Goal: Task Accomplishment & Management: Use online tool/utility

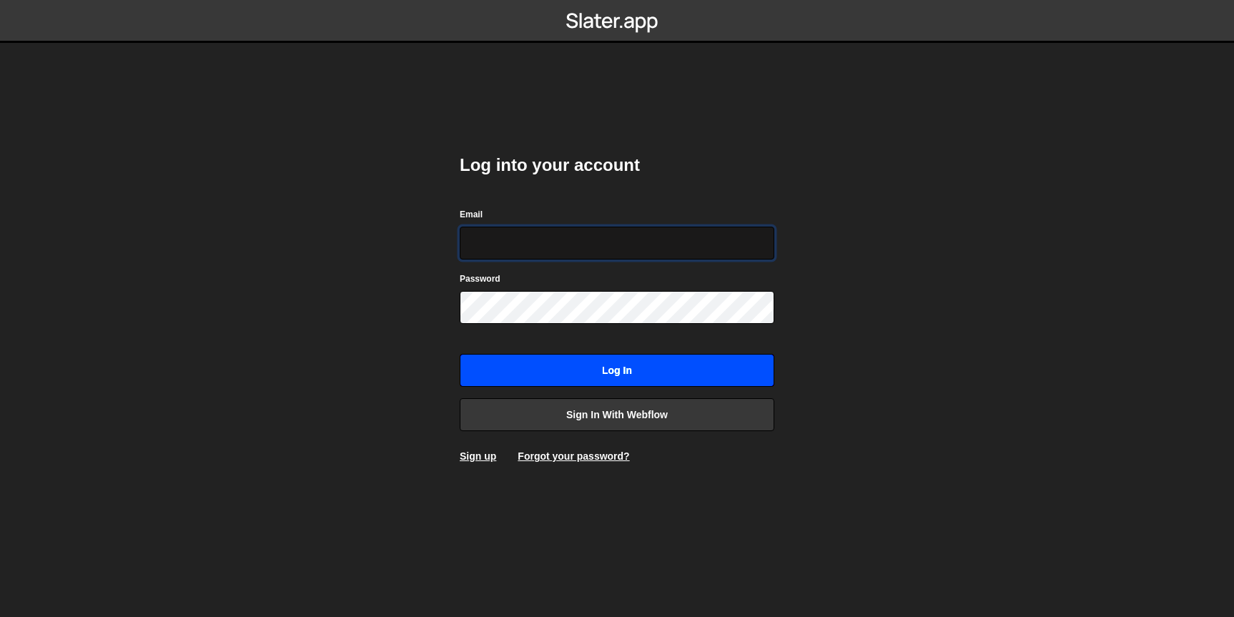
type input "[EMAIL_ADDRESS][DOMAIN_NAME]"
click at [575, 371] on input "Log in" at bounding box center [617, 370] width 315 height 33
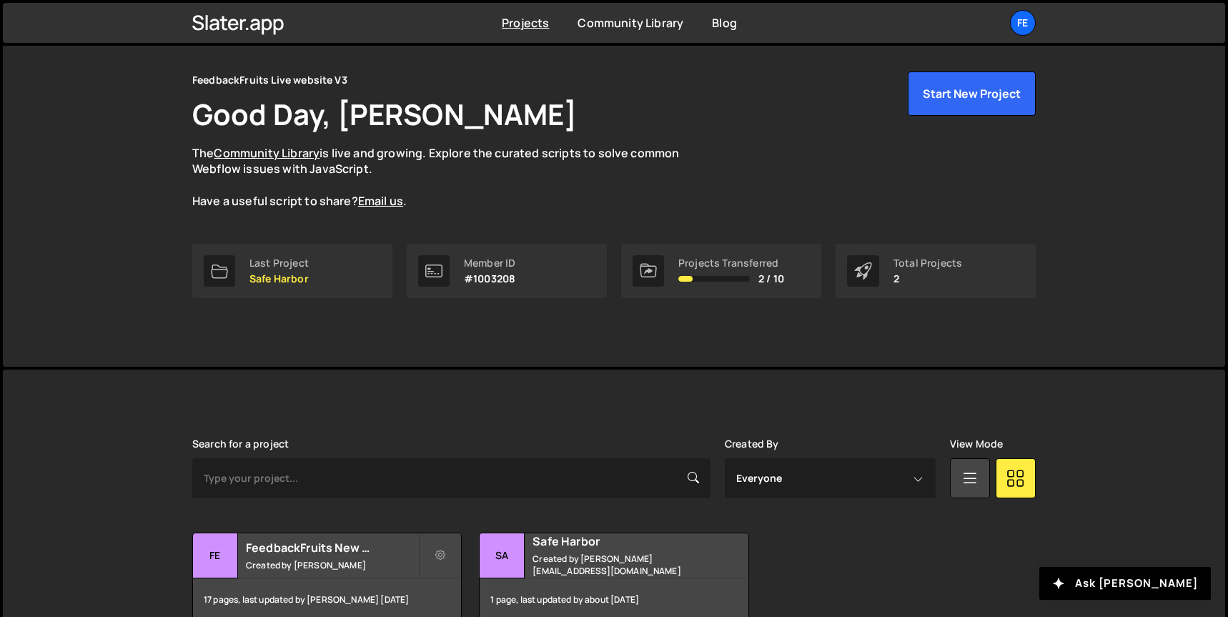
scroll to position [82, 0]
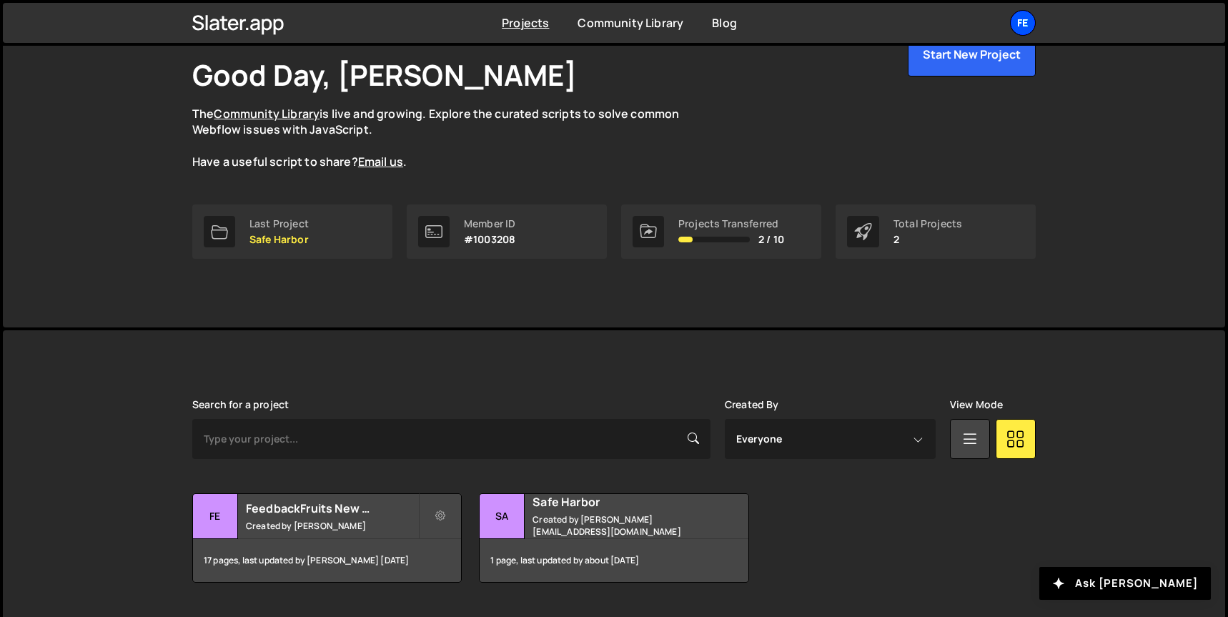
click at [1021, 18] on div "Fe" at bounding box center [1023, 23] width 26 height 26
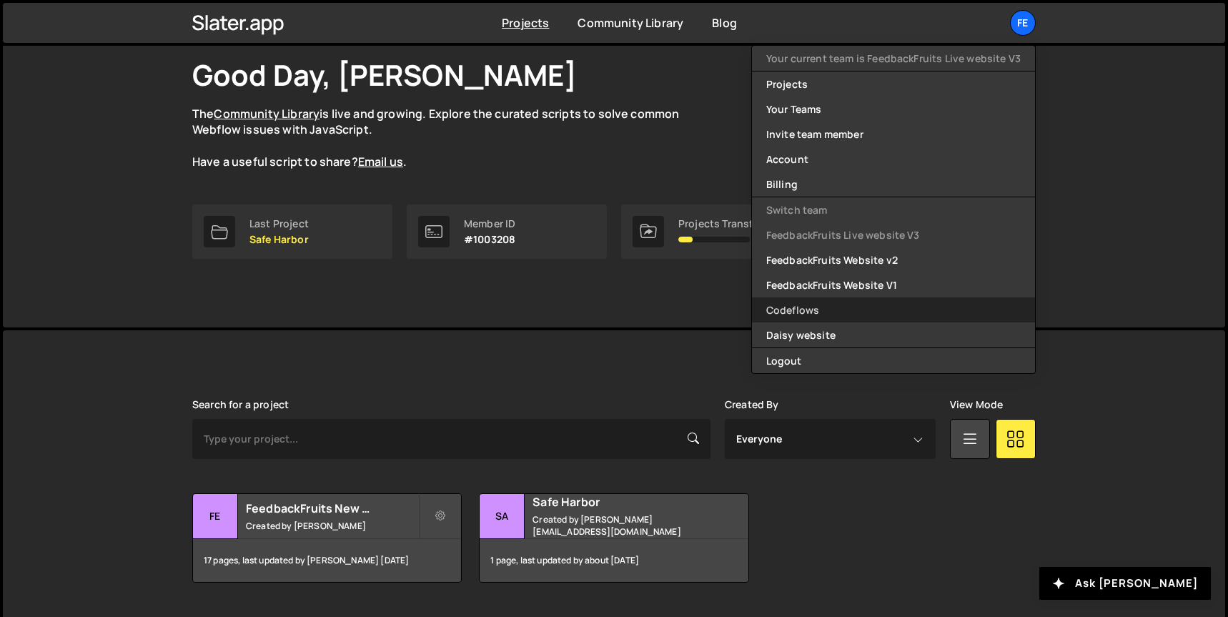
click at [816, 313] on link "Codeflows" at bounding box center [893, 309] width 283 height 25
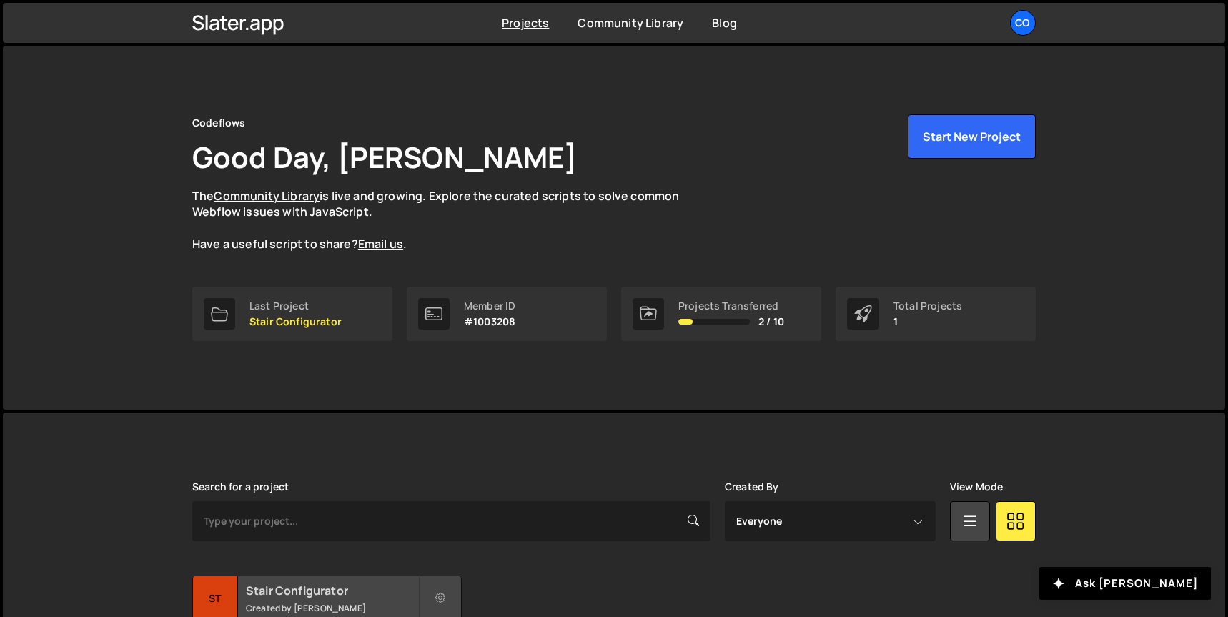
click at [318, 594] on h2 "Stair Configurator" at bounding box center [332, 591] width 172 height 16
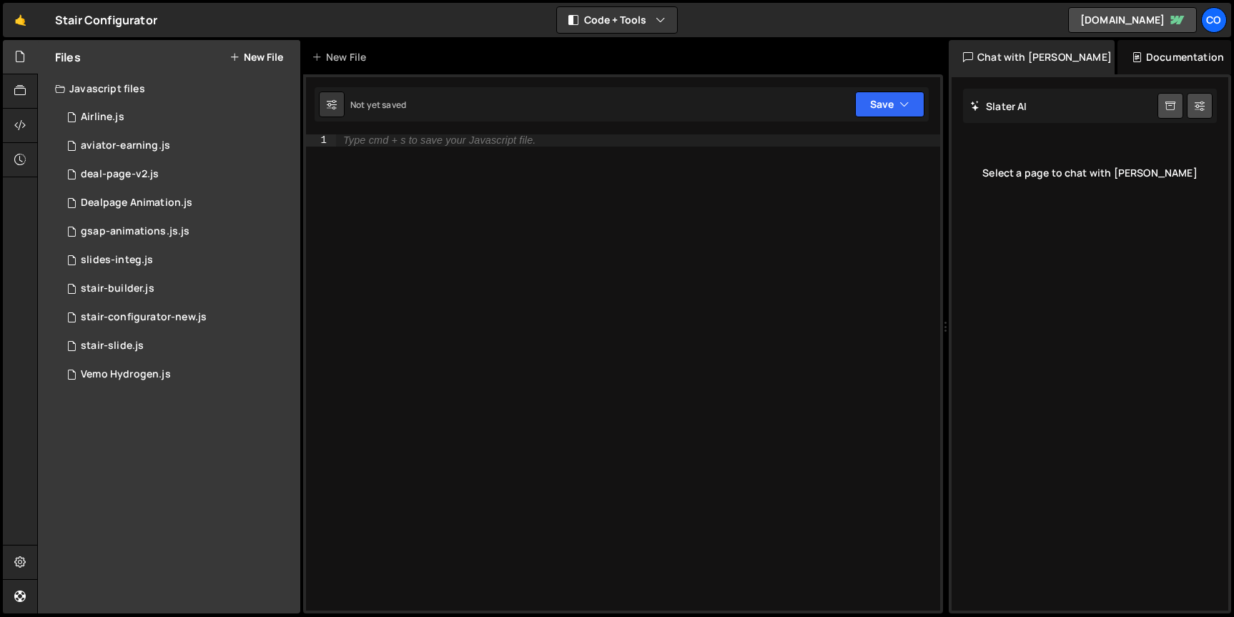
drag, startPoint x: 773, startPoint y: 104, endPoint x: 984, endPoint y: 104, distance: 210.9
click at [984, 104] on div "Files New File Javascript files 0 Airline.js 0 0 aviator-earning.js 0 0 deal-pa…" at bounding box center [635, 327] width 1197 height 574
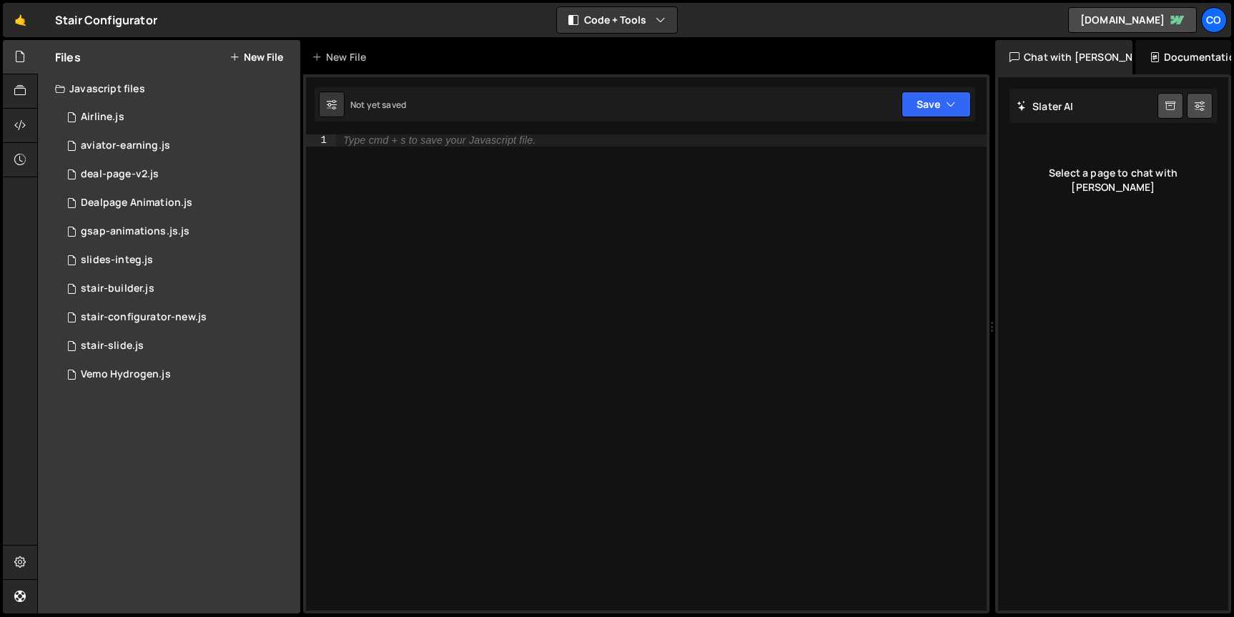
click at [235, 57] on icon at bounding box center [235, 56] width 10 height 11
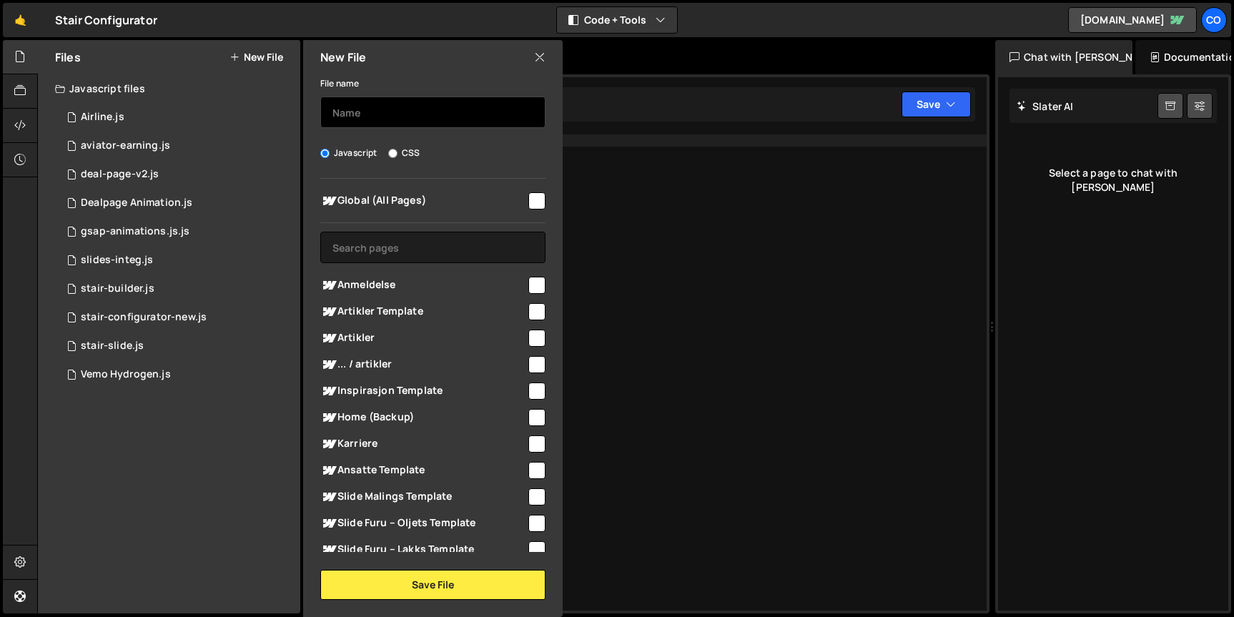
click at [340, 114] on input "text" at bounding box center [432, 112] width 225 height 31
type input "D"
type input "dealpage-ai-form"
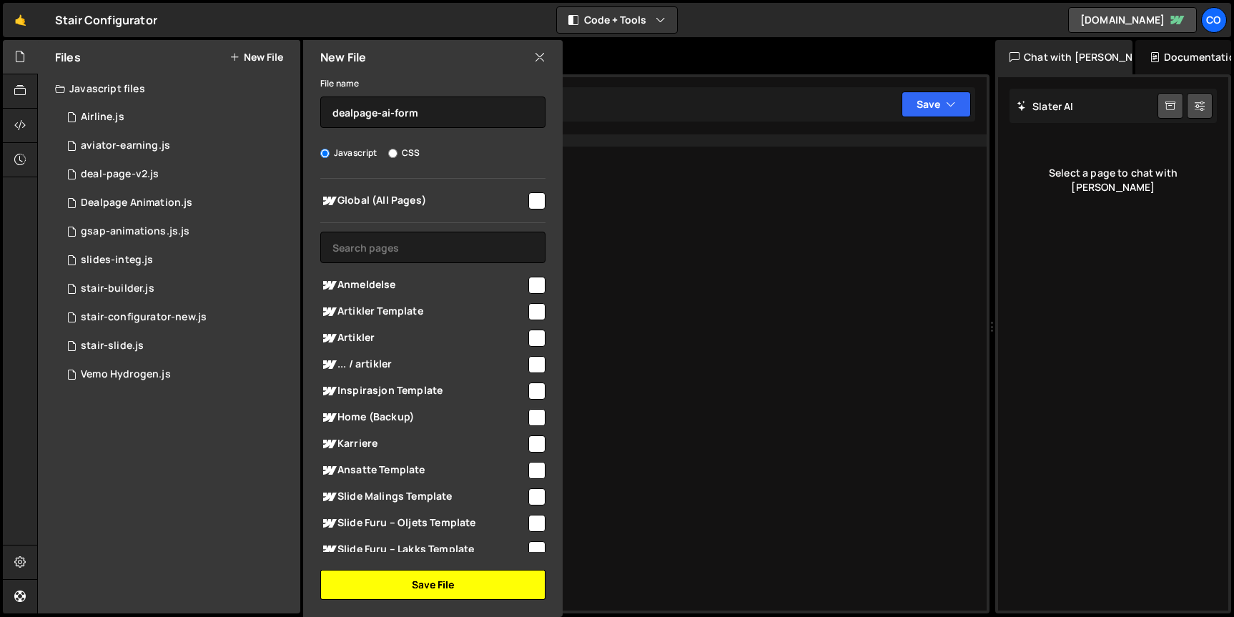
click at [402, 576] on button "Save File" at bounding box center [432, 585] width 225 height 30
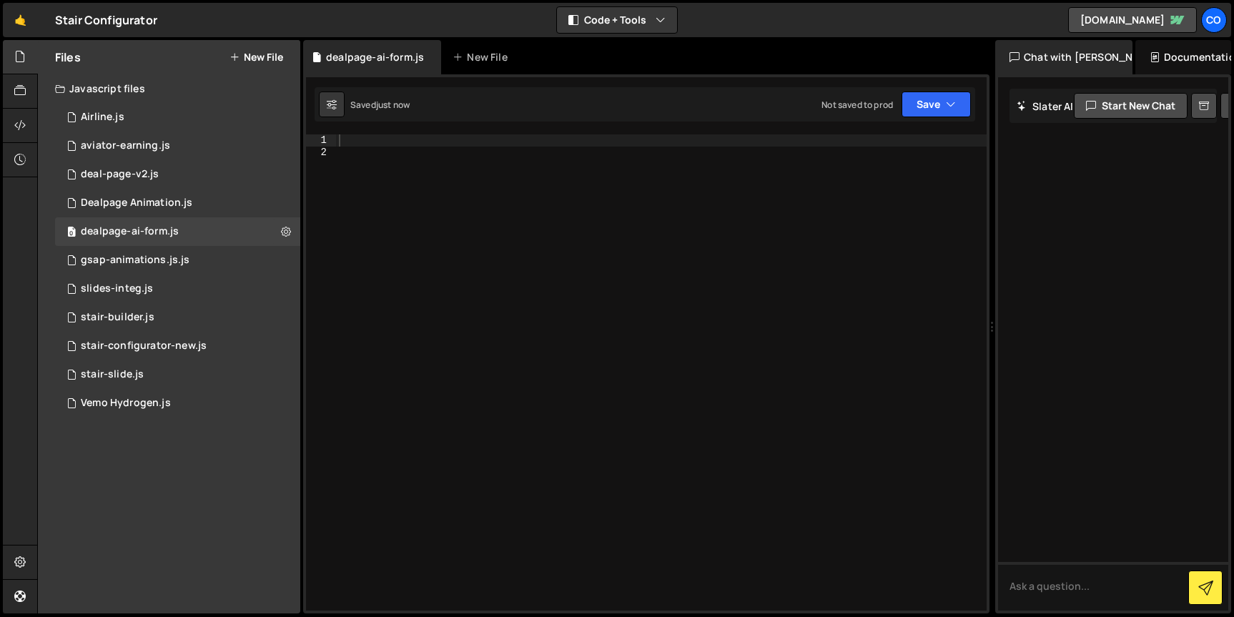
click at [543, 178] on div at bounding box center [661, 384] width 651 height 500
click at [373, 144] on div at bounding box center [661, 384] width 651 height 500
paste textarea "showError"
type textarea "showError"
click at [369, 141] on div "showError" at bounding box center [661, 384] width 651 height 500
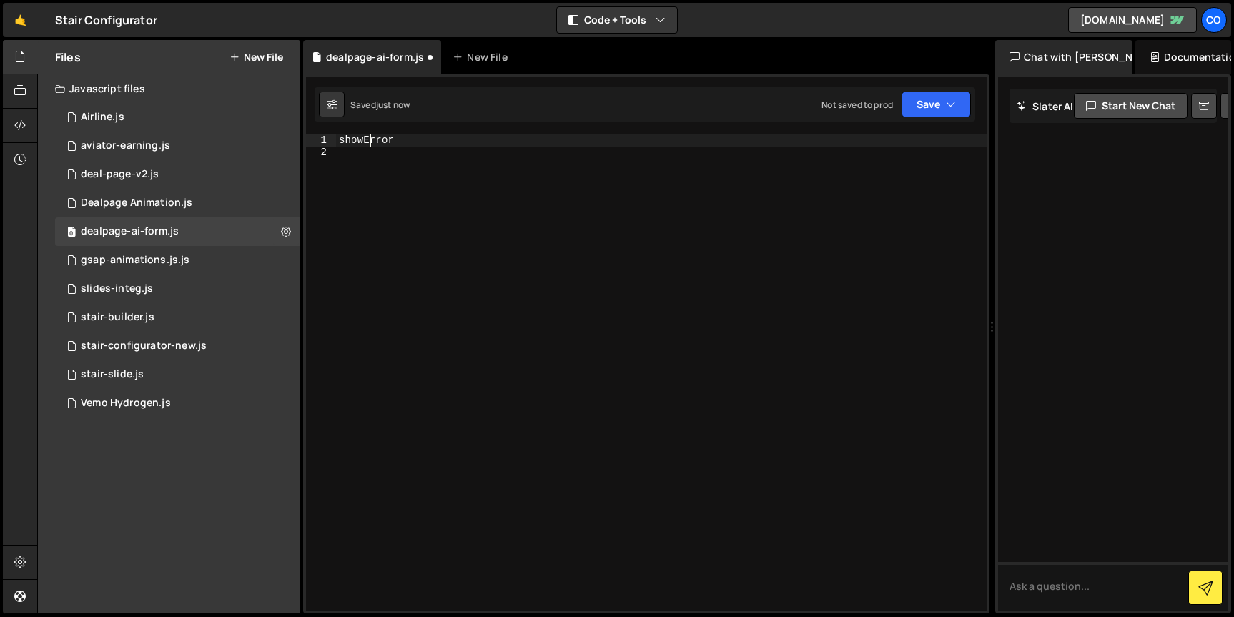
click at [369, 141] on div "showError" at bounding box center [661, 384] width 651 height 500
click at [375, 314] on div at bounding box center [661, 384] width 651 height 500
click at [350, 149] on div at bounding box center [661, 384] width 651 height 500
click at [344, 138] on div at bounding box center [661, 384] width 651 height 500
paste textarea "}"
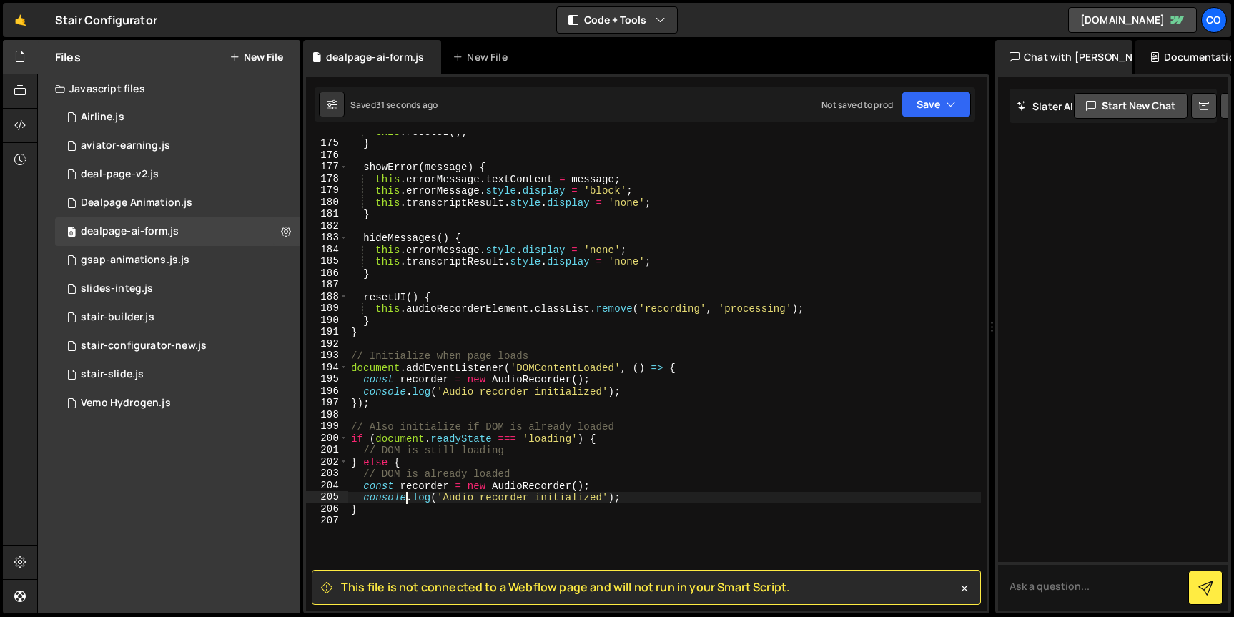
scroll to position [2120, 0]
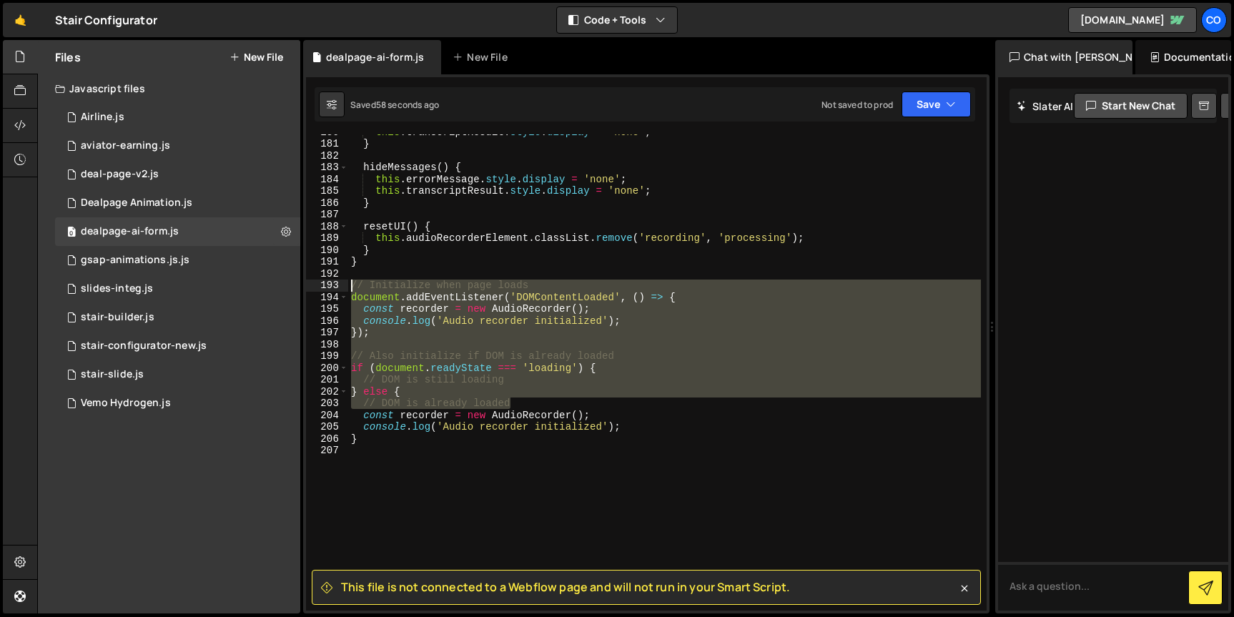
drag, startPoint x: 515, startPoint y: 398, endPoint x: 350, endPoint y: 290, distance: 197.7
click at [350, 290] on div "this . transcriptResult . style . display = 'none' ; } hideMessages ( ) { this …" at bounding box center [664, 376] width 633 height 500
click at [605, 362] on div "this . transcriptResult . style . display = 'none' ; } hideMessages ( ) { this …" at bounding box center [664, 372] width 633 height 476
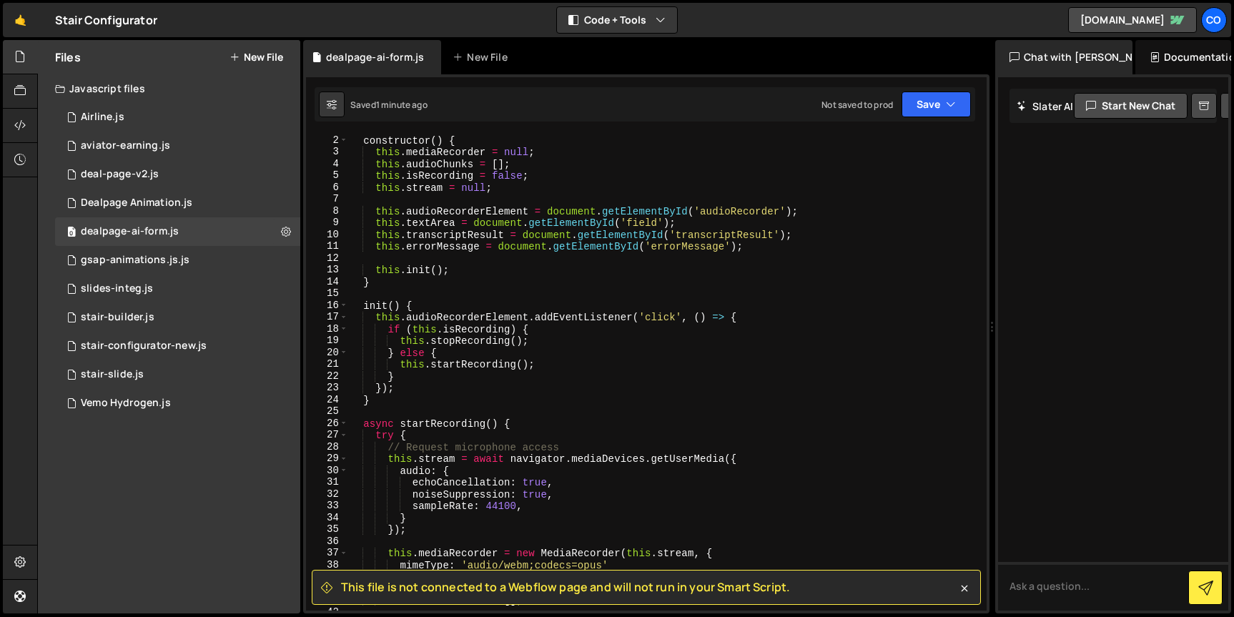
scroll to position [30, 0]
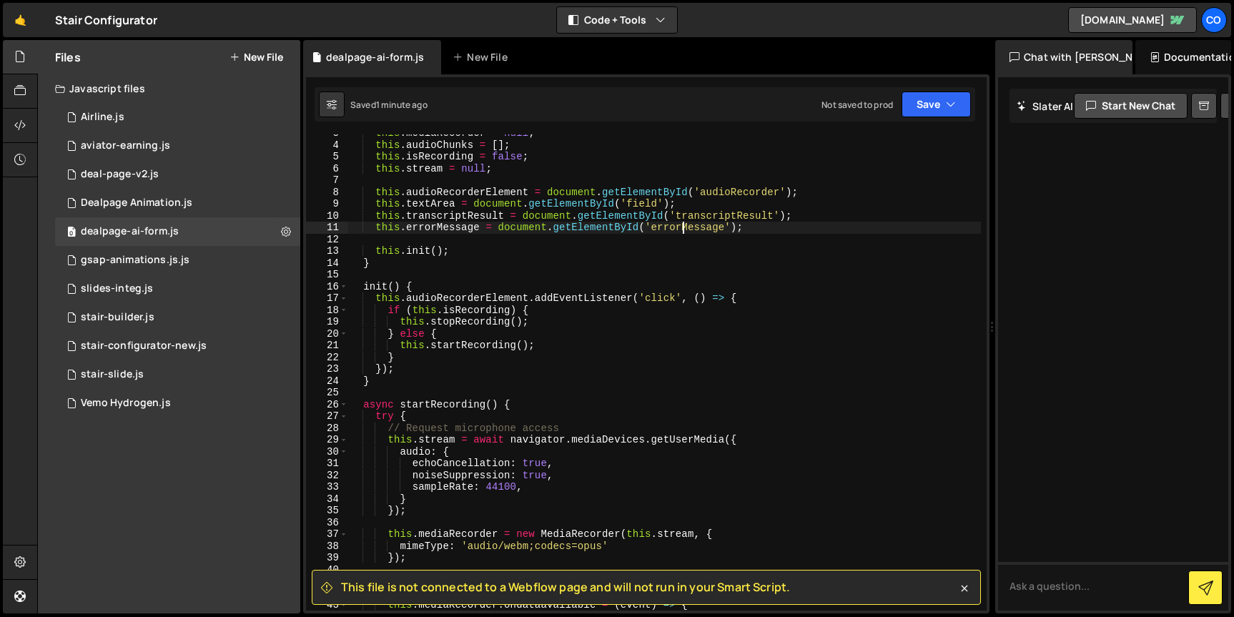
click at [683, 225] on div "this . mediaRecorder = null ; this . audioChunks = [ ] ; this . isRecording = f…" at bounding box center [664, 377] width 633 height 500
click at [683, 225] on div "this . mediaRecorder = null ; this . audioChunks = [ ] ; this . isRecording = f…" at bounding box center [664, 372] width 633 height 476
click at [683, 225] on div "this . mediaRecorder = null ; this . audioChunks = [ ] ; this . isRecording = f…" at bounding box center [664, 377] width 633 height 500
click at [673, 224] on div "this . mediaRecorder = null ; this . audioChunks = [ ] ; this . isRecording = f…" at bounding box center [664, 372] width 633 height 476
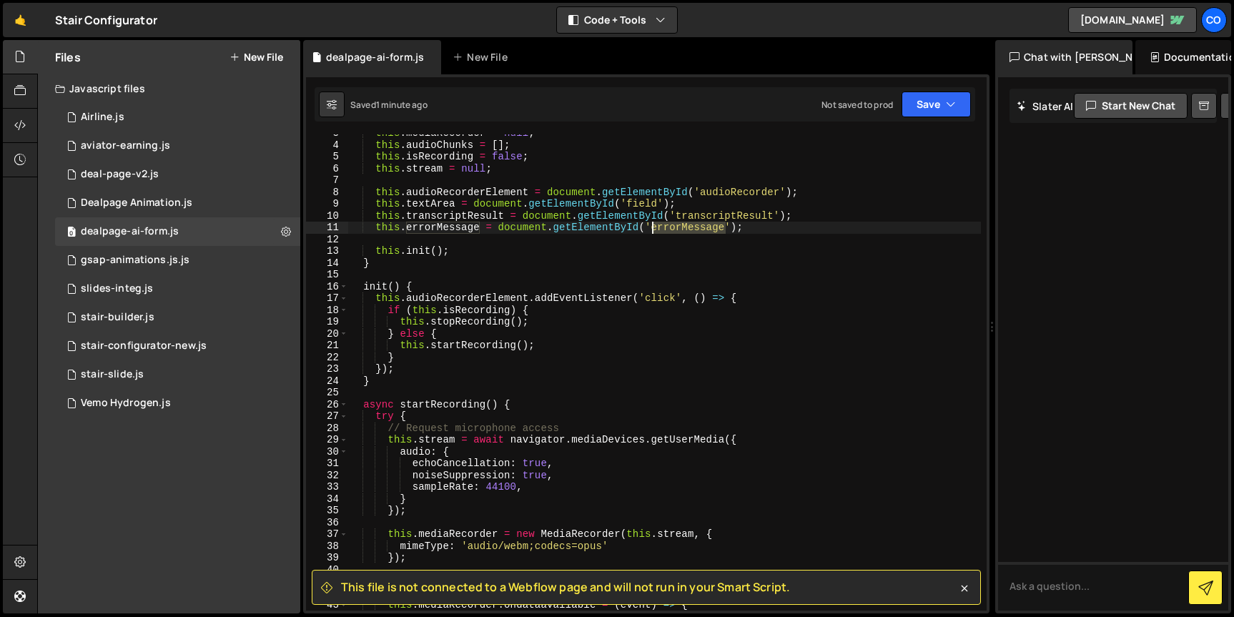
click at [673, 224] on div "this . mediaRecorder = null ; this . audioChunks = [ ] ; this . isRecording = f…" at bounding box center [664, 377] width 633 height 500
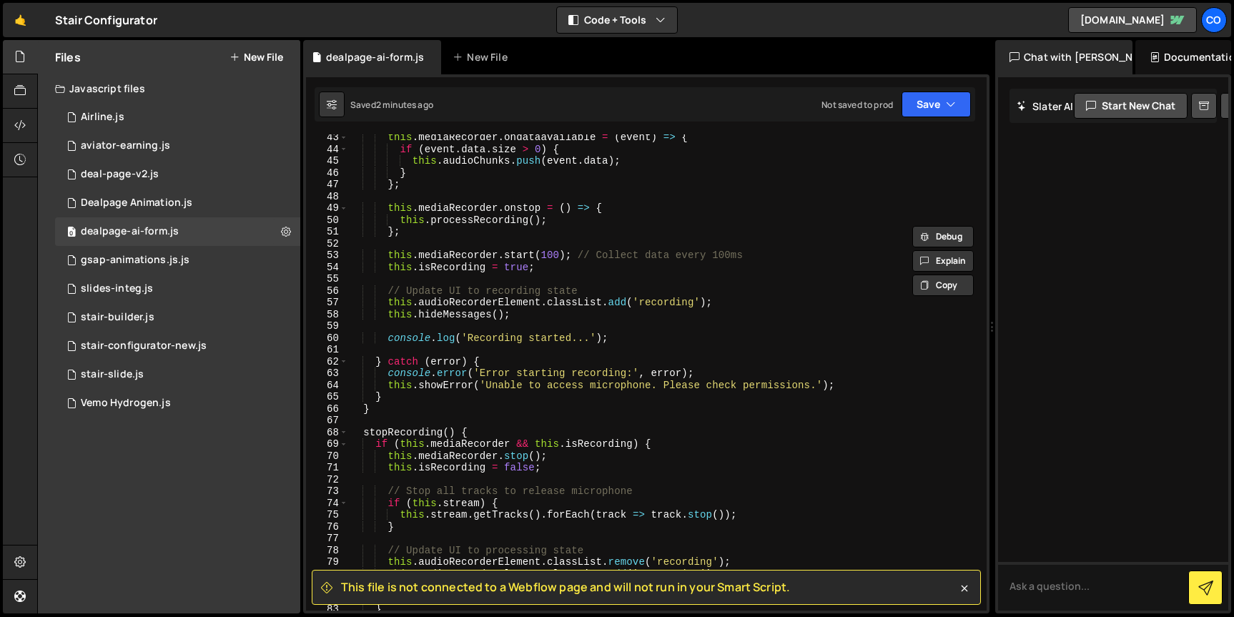
scroll to position [498, 0]
click at [659, 300] on div "this . mediaRecorder . ondataavailable = ( event ) => { if ( event . data . siz…" at bounding box center [664, 382] width 633 height 500
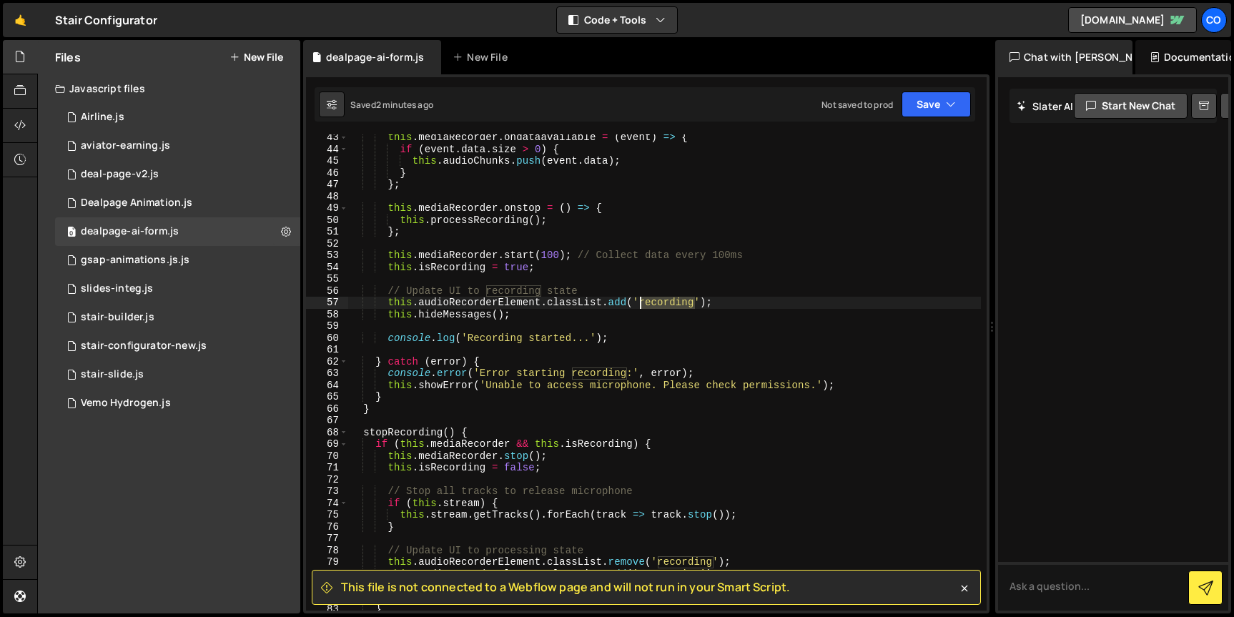
click at [659, 300] on div "this . mediaRecorder . ondataavailable = ( event ) => { if ( event . data . siz…" at bounding box center [664, 382] width 633 height 500
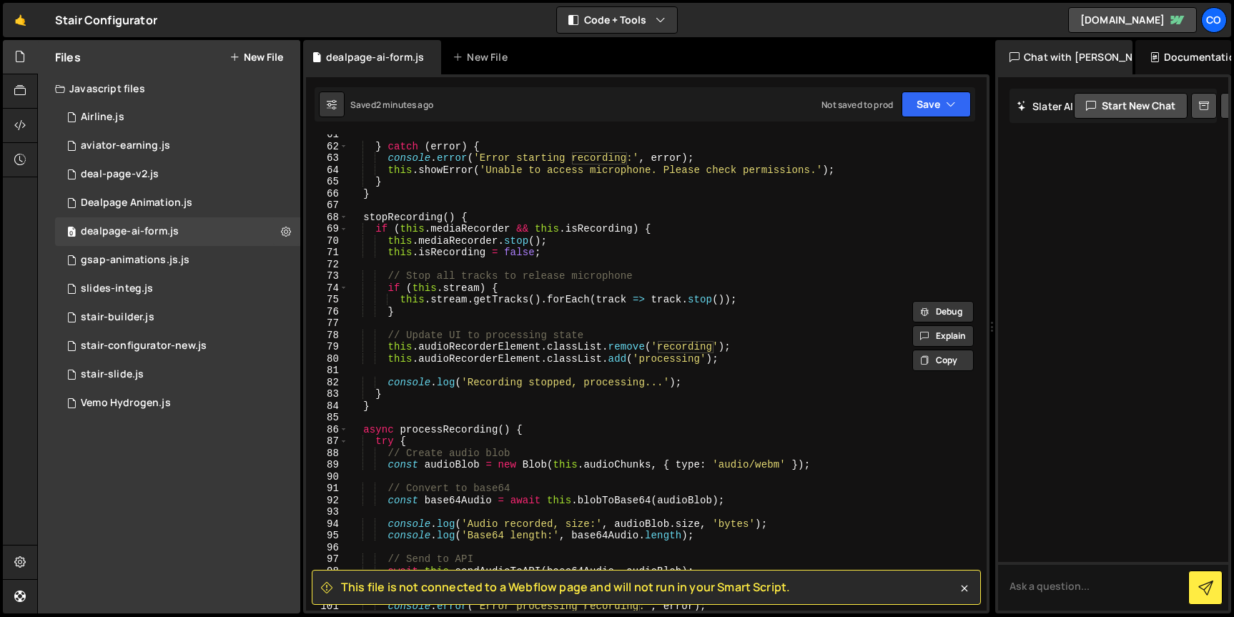
scroll to position [719, 0]
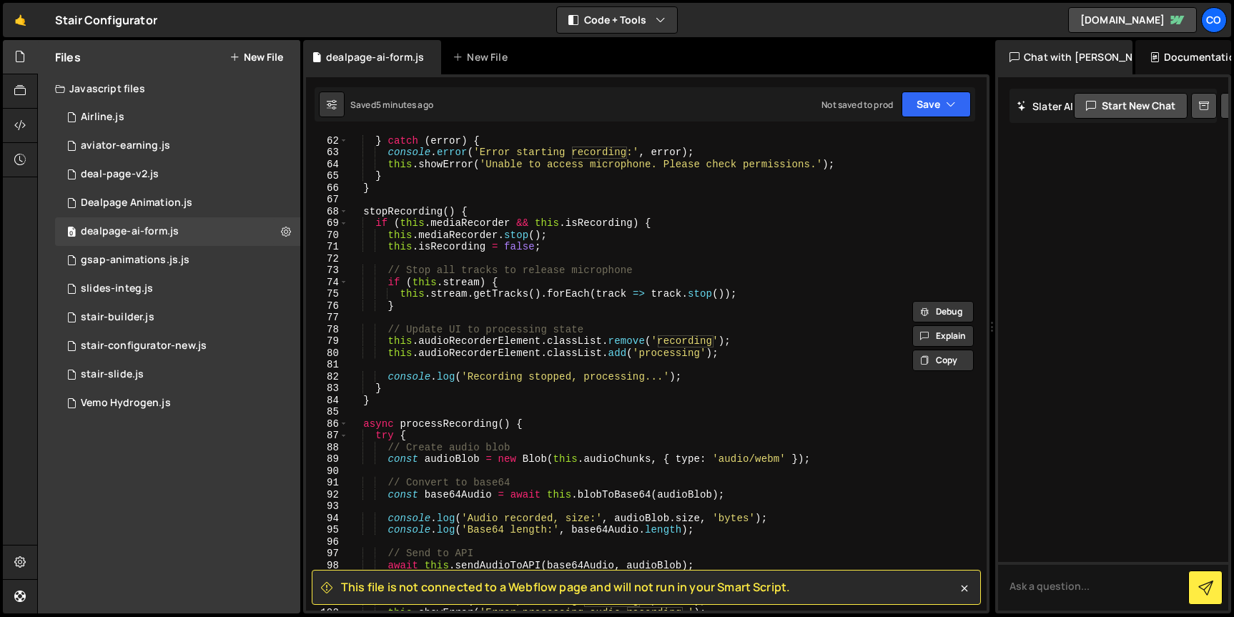
click at [673, 354] on div "} catch ( error ) { console . error ( 'Error starting recording:' , error ) ; t…" at bounding box center [664, 373] width 633 height 500
type textarea "this.audioRecorderElement.classList.add('processing');"
click at [673, 354] on div "} catch ( error ) { console . error ( 'Error starting recording:' , error ) ; t…" at bounding box center [664, 373] width 633 height 500
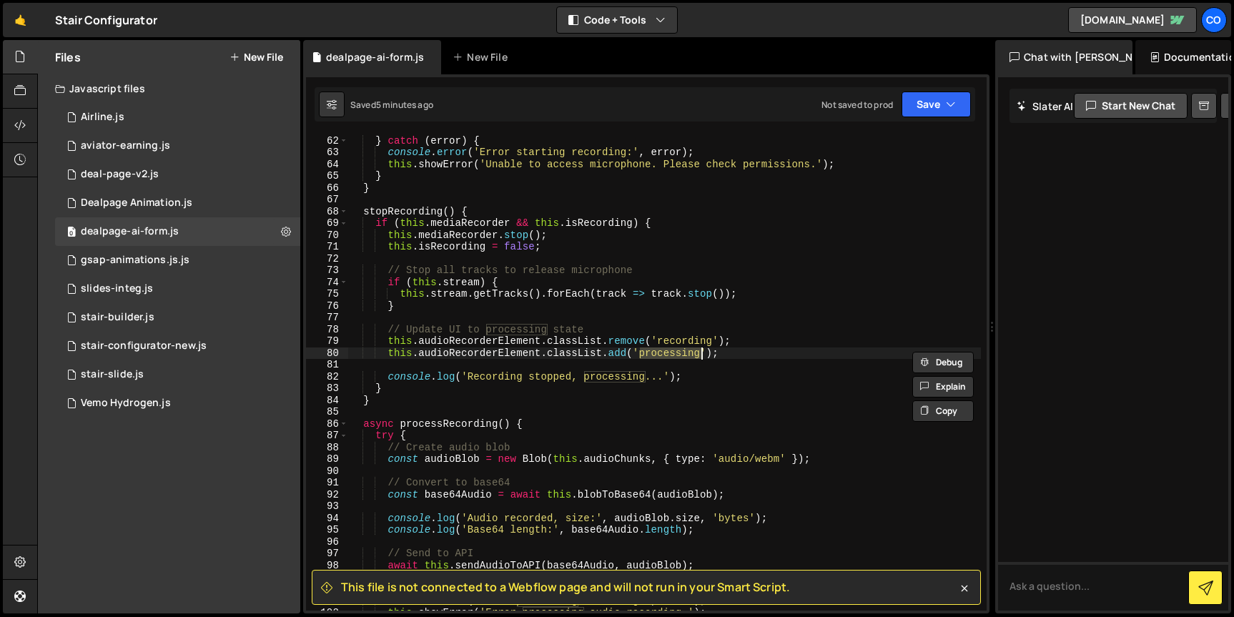
click at [659, 353] on div "} catch ( error ) { console . error ( 'Error starting recording:' , error ) ; t…" at bounding box center [664, 372] width 633 height 476
click at [659, 353] on div "} catch ( error ) { console . error ( 'Error starting recording:' , error ) ; t…" at bounding box center [664, 373] width 633 height 500
click at [278, 232] on button at bounding box center [286, 232] width 26 height 26
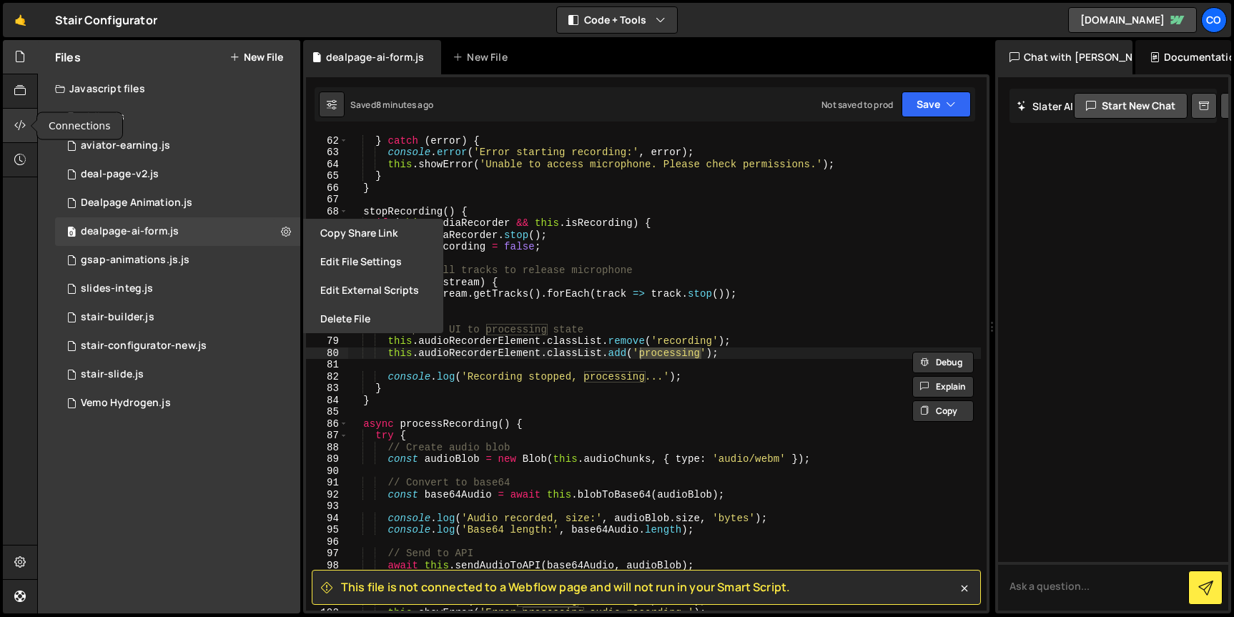
click at [23, 117] on icon at bounding box center [19, 125] width 11 height 16
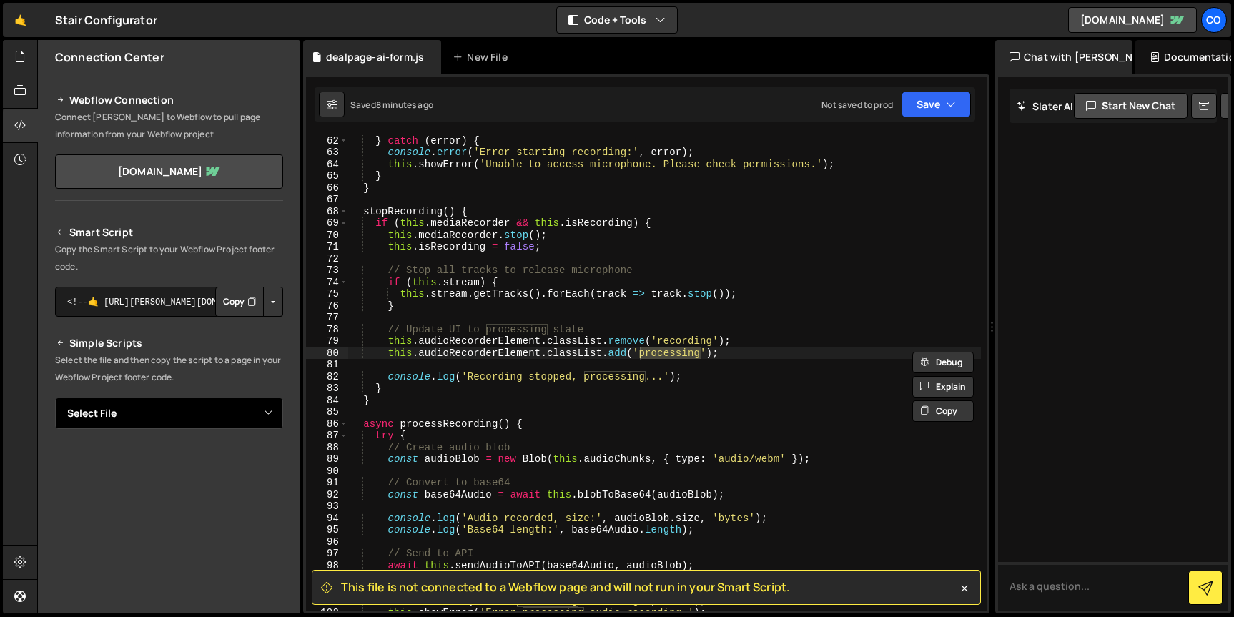
click at [202, 416] on select "Select File Airline.js aviator-earning.js deal-page-v2.js Dealpage Animation.js…" at bounding box center [169, 413] width 228 height 31
select select "46543"
click at [55, 398] on select "Select File Airline.js aviator-earning.js deal-page-v2.js Dealpage Animation.js…" at bounding box center [169, 413] width 228 height 31
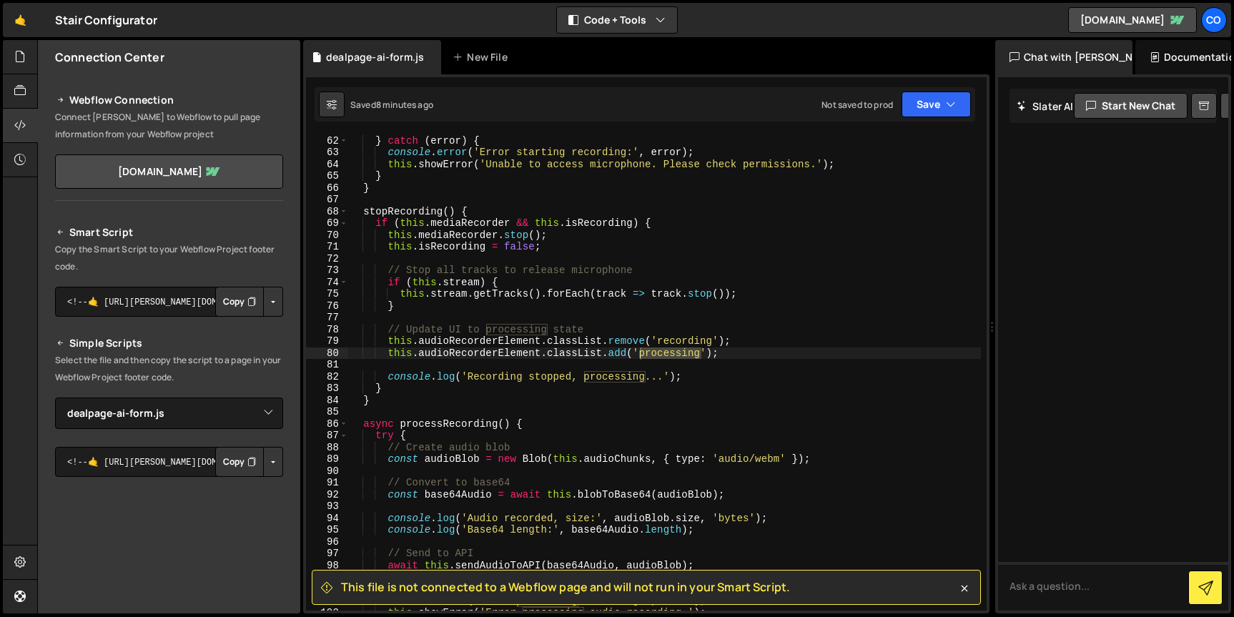
click at [232, 461] on button "Copy" at bounding box center [239, 462] width 49 height 30
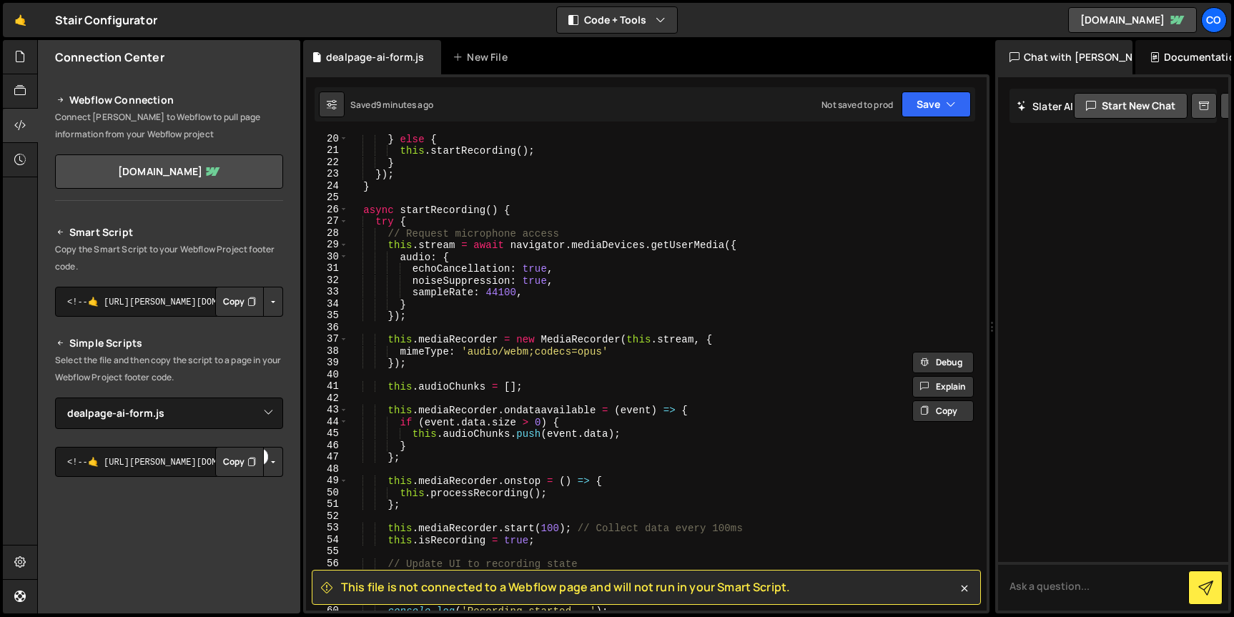
scroll to position [0, 0]
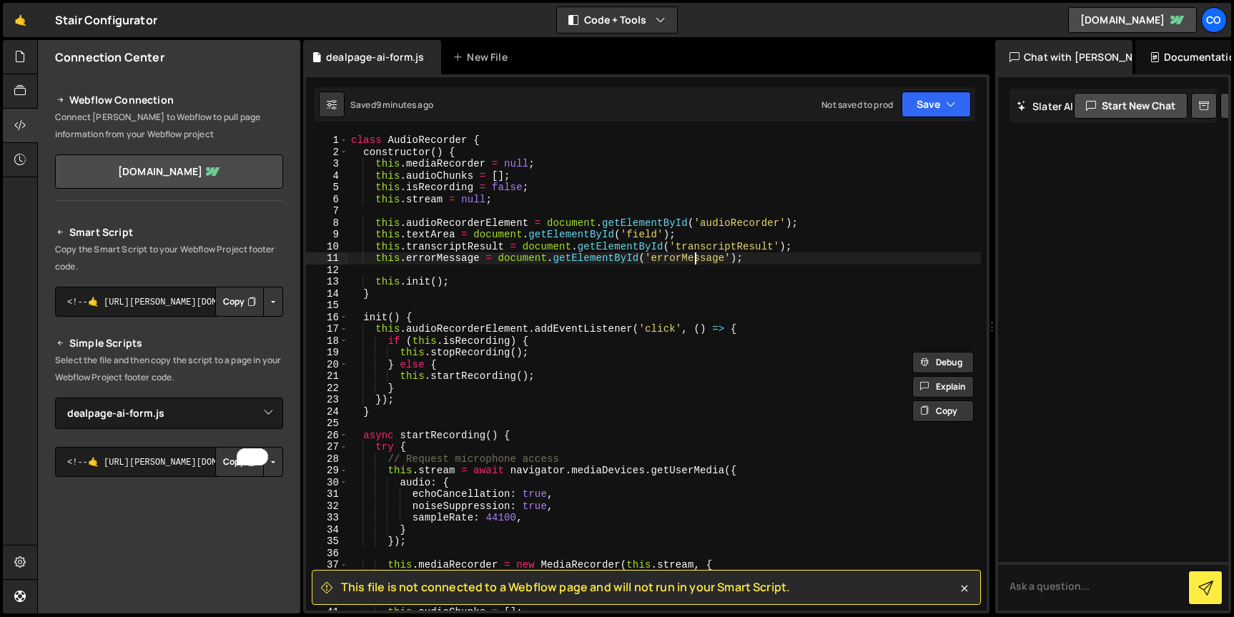
click at [697, 260] on div "class AudioRecorder { constructor ( ) { this . mediaRecorder = null ; this . au…" at bounding box center [664, 384] width 633 height 500
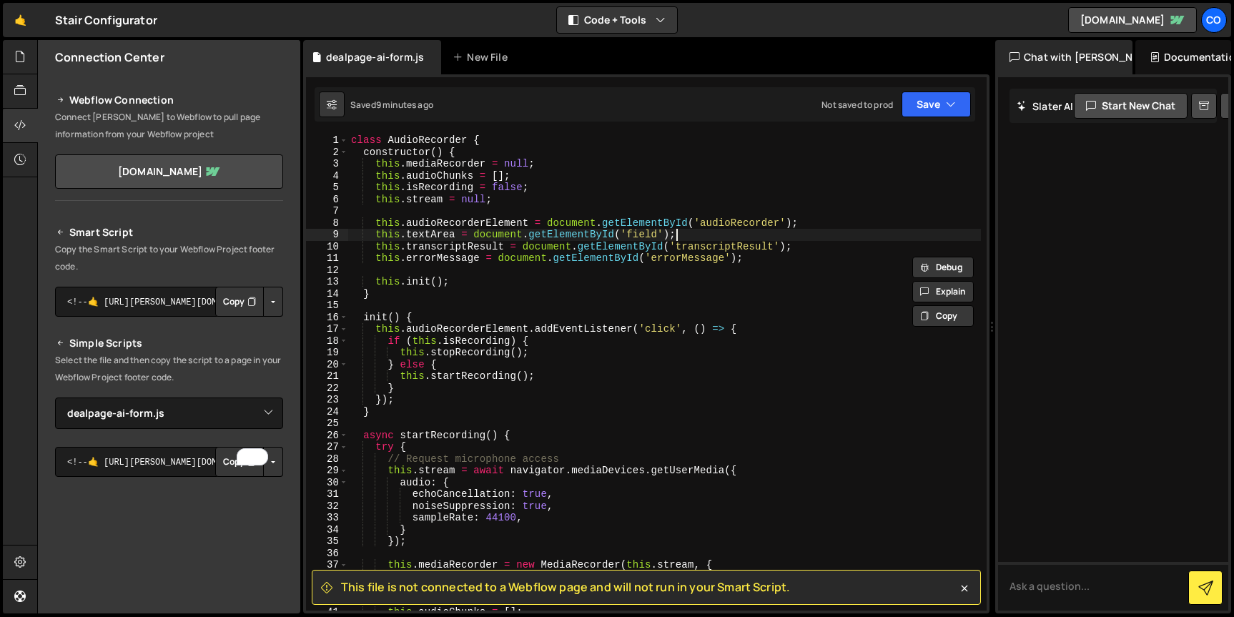
click at [733, 235] on div "class AudioRecorder { constructor ( ) { this . mediaRecorder = null ; this . au…" at bounding box center [664, 384] width 633 height 500
click at [726, 250] on div "class AudioRecorder { constructor ( ) { this . mediaRecorder = null ; this . au…" at bounding box center [664, 384] width 633 height 500
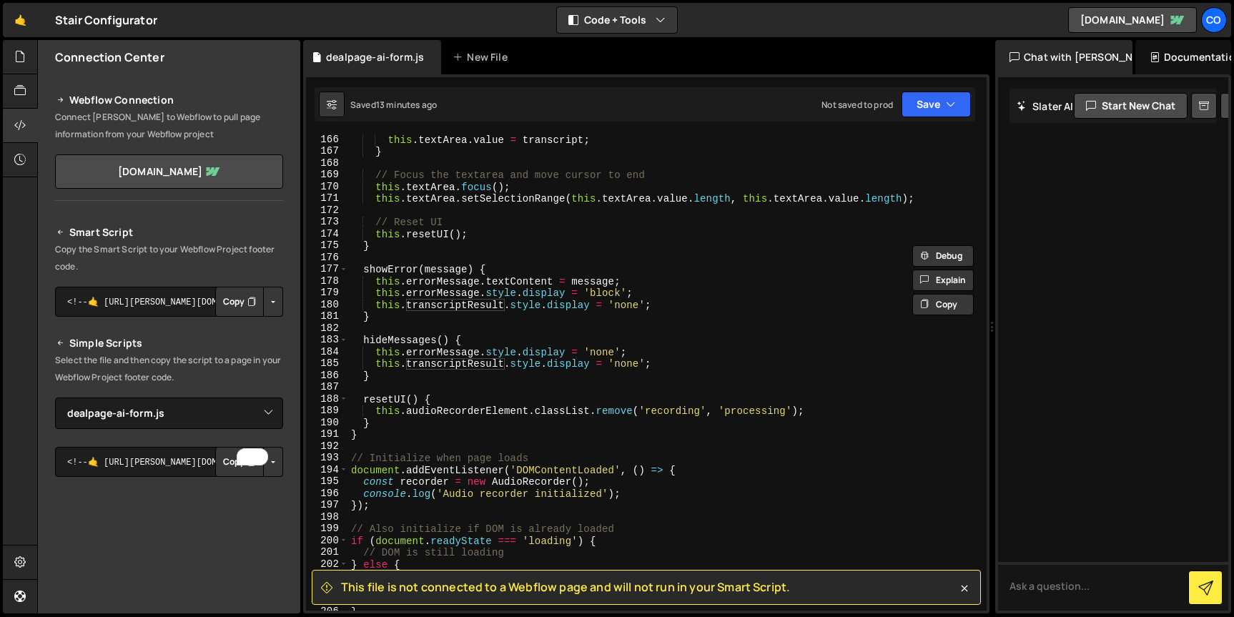
scroll to position [1948, 0]
click at [967, 590] on icon at bounding box center [965, 589] width 6 height 6
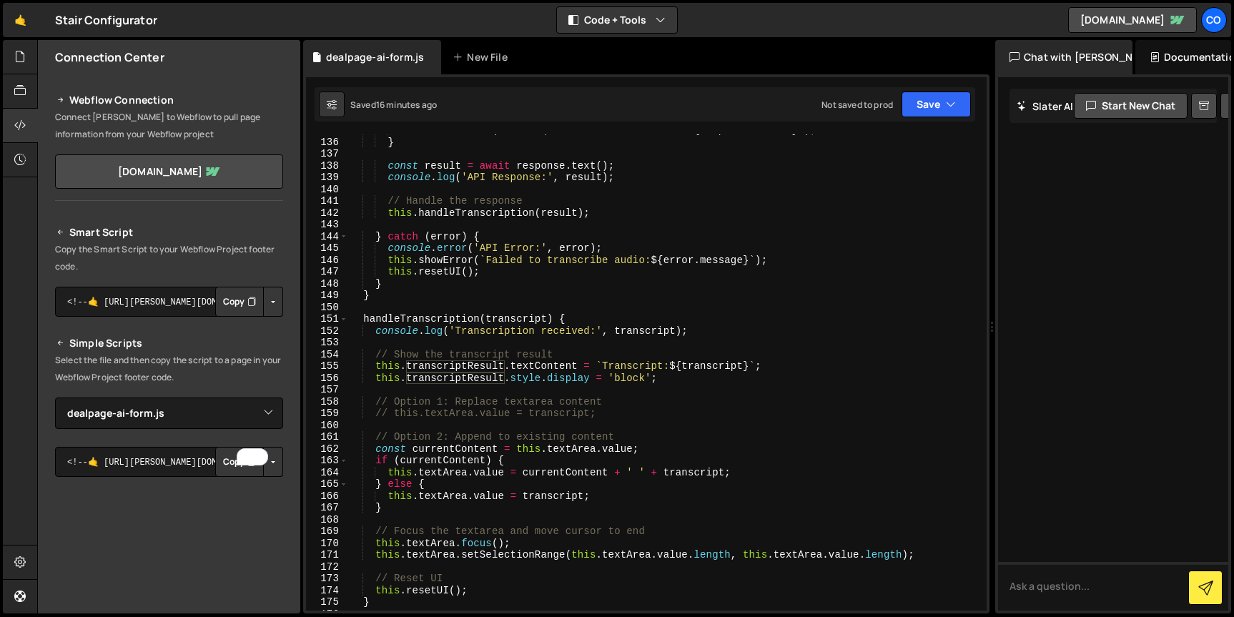
scroll to position [1617, 0]
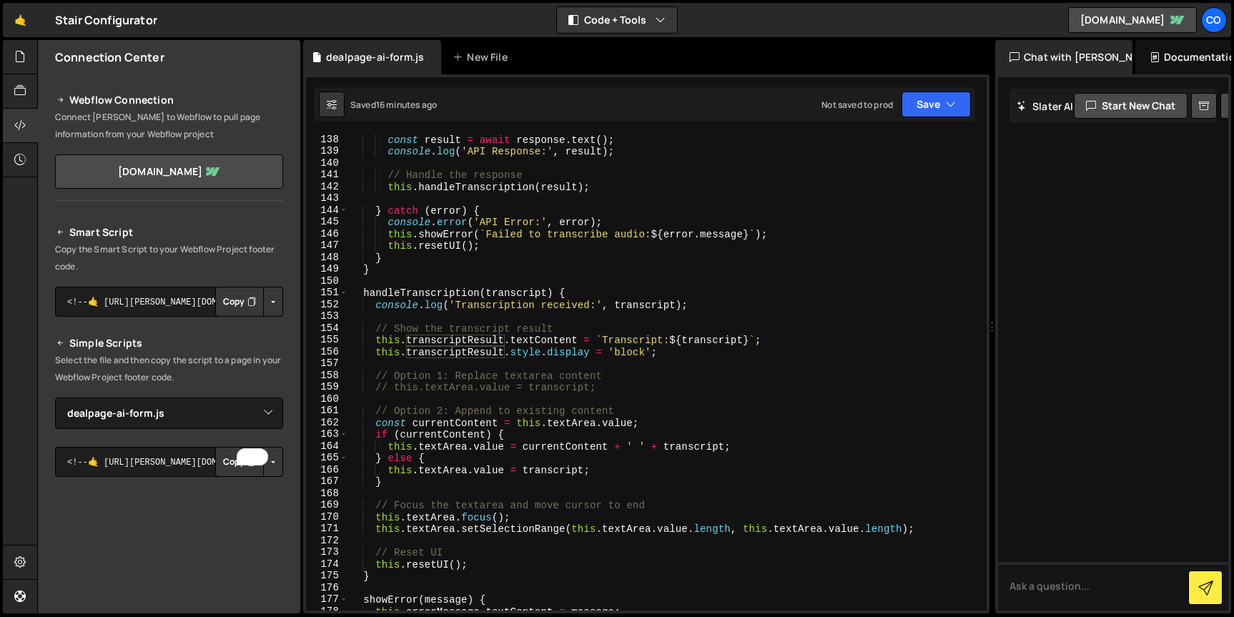
click at [375, 419] on div "const result = await response . text ( ) ; console . log ( 'API Response:' , re…" at bounding box center [664, 384] width 633 height 500
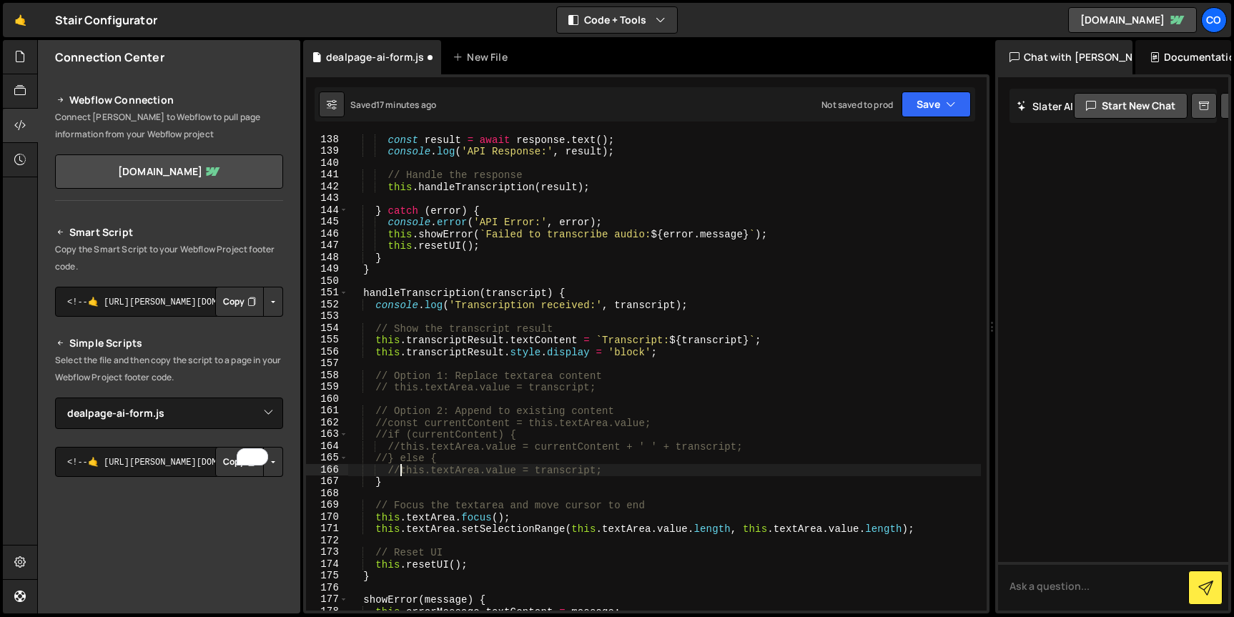
scroll to position [0, 1]
type textarea "//}"
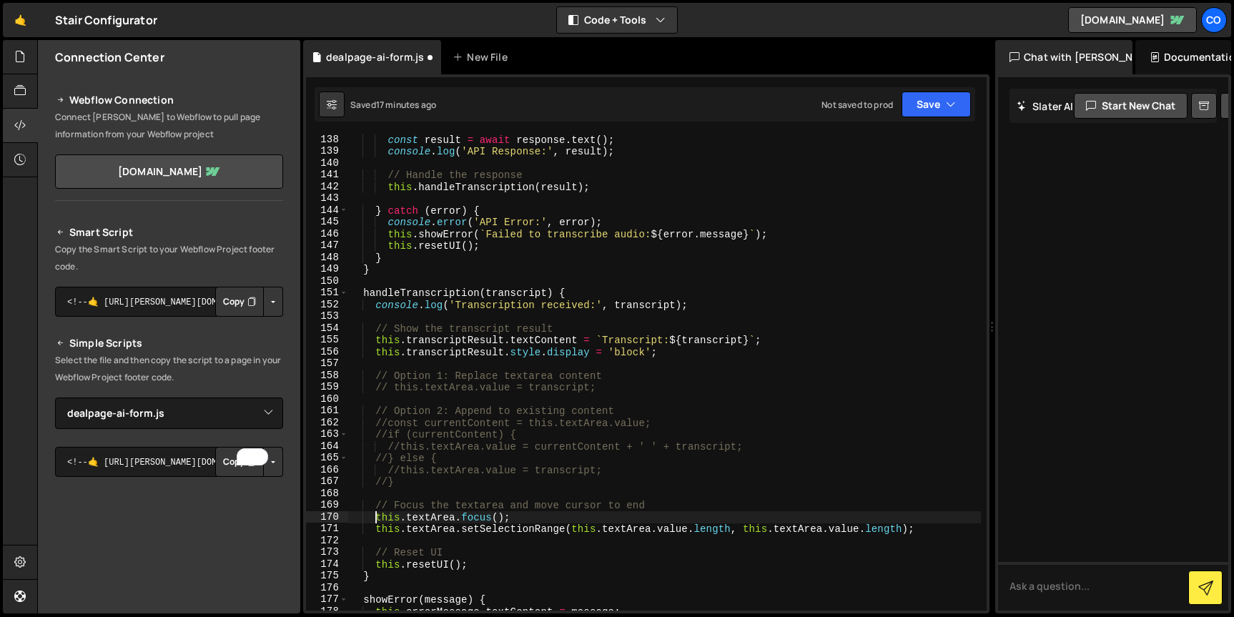
scroll to position [0, 2]
type textarea "//this.textArea.setSelectionRange(this.textArea.value.length, this.textArea.val…"
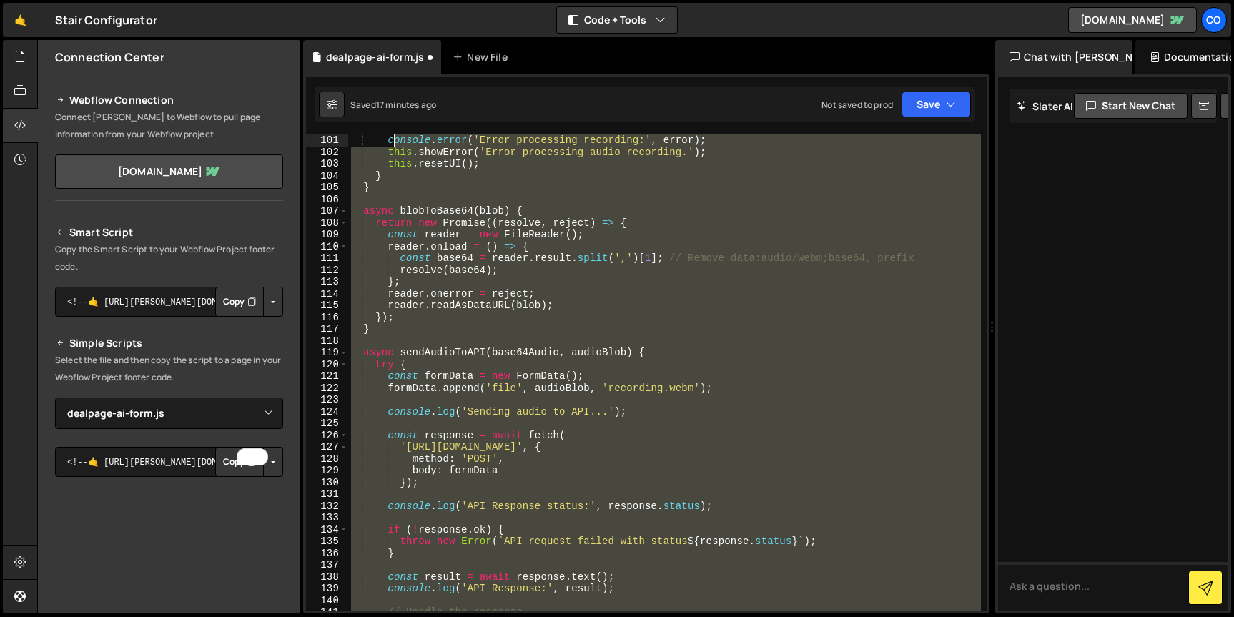
scroll to position [1144, 0]
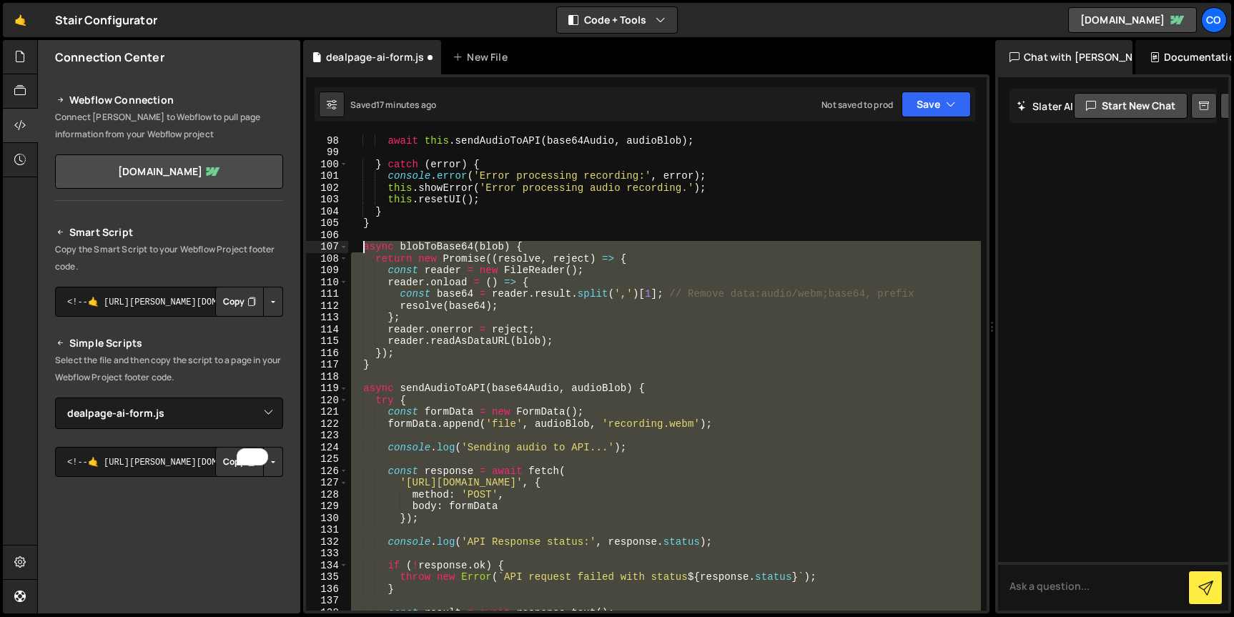
drag, startPoint x: 386, startPoint y: 536, endPoint x: 364, endPoint y: 247, distance: 289.7
click at [364, 247] on div "await this . sendAudioToAPI ( base64Audio , audioBlob ) ; } catch ( error ) { c…" at bounding box center [664, 384] width 633 height 500
paste textarea "}"
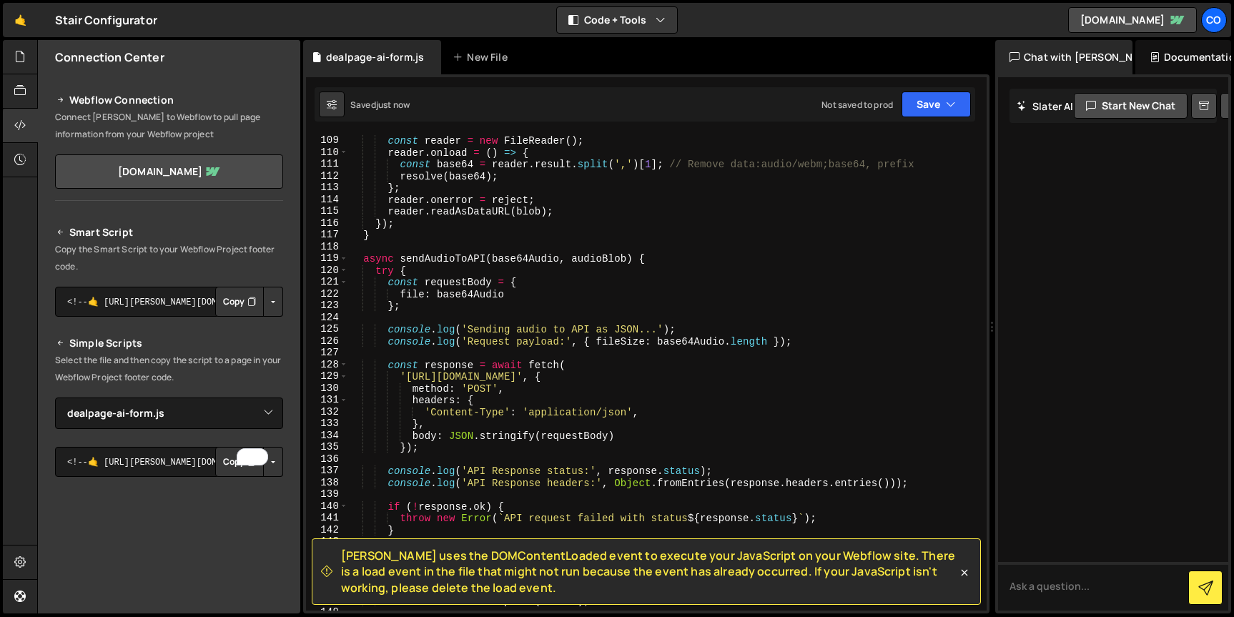
scroll to position [1261, 0]
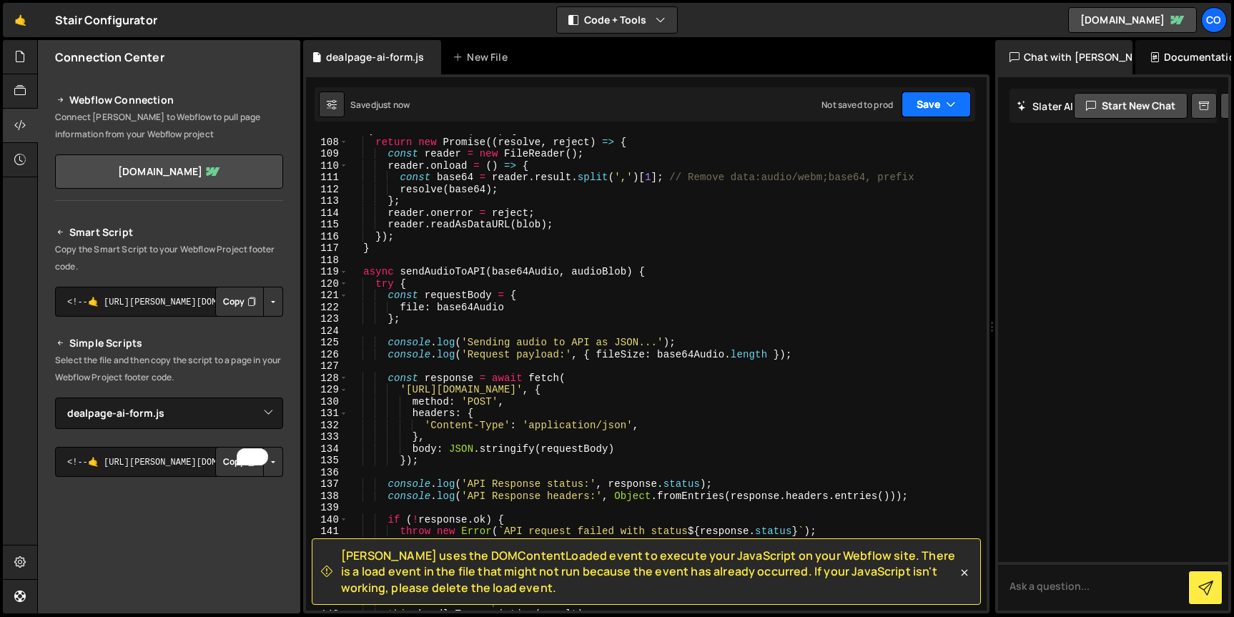
click at [943, 107] on button "Save" at bounding box center [936, 105] width 69 height 26
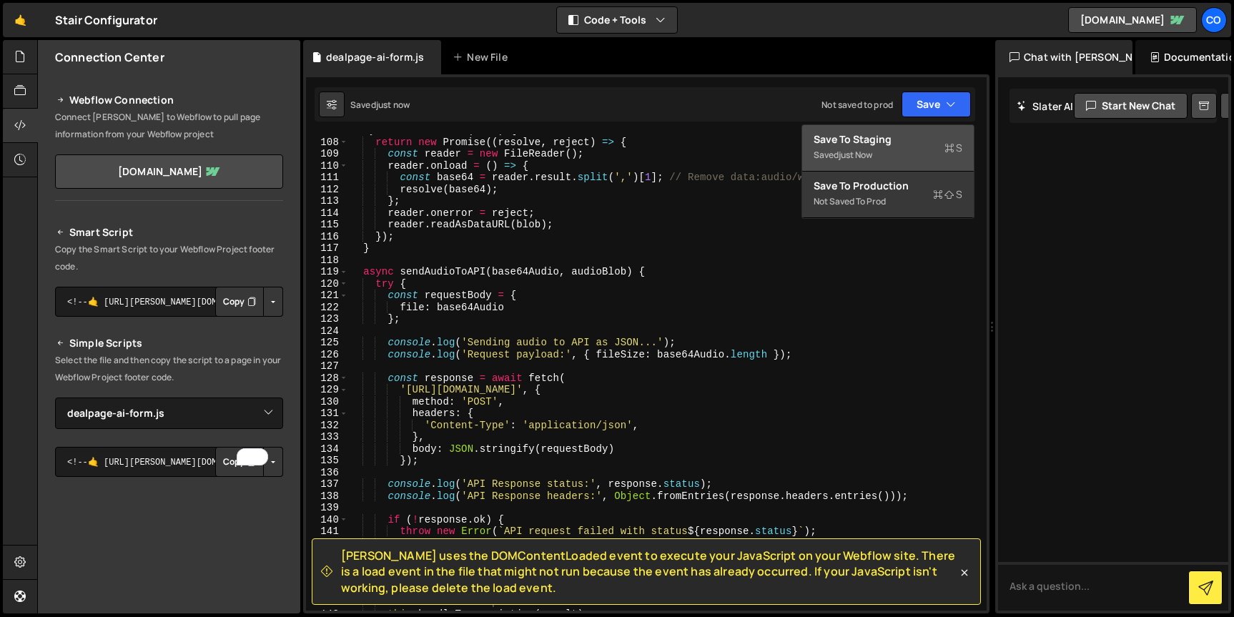
click at [882, 144] on div "Save to Staging S" at bounding box center [888, 139] width 149 height 14
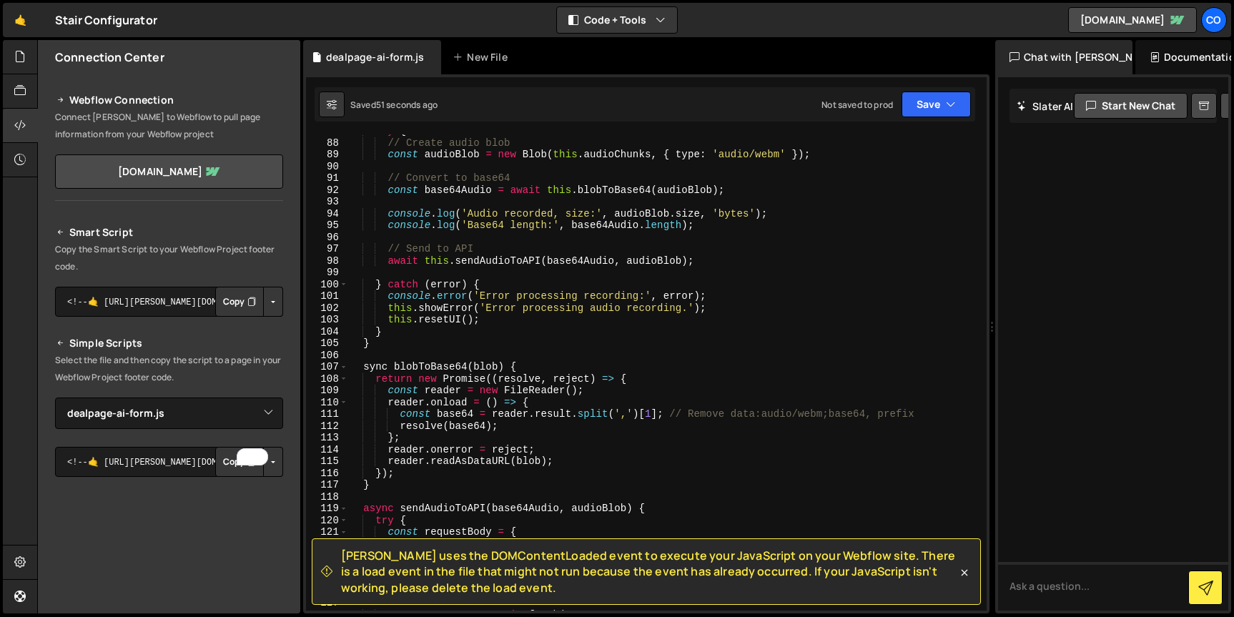
scroll to position [1007, 0]
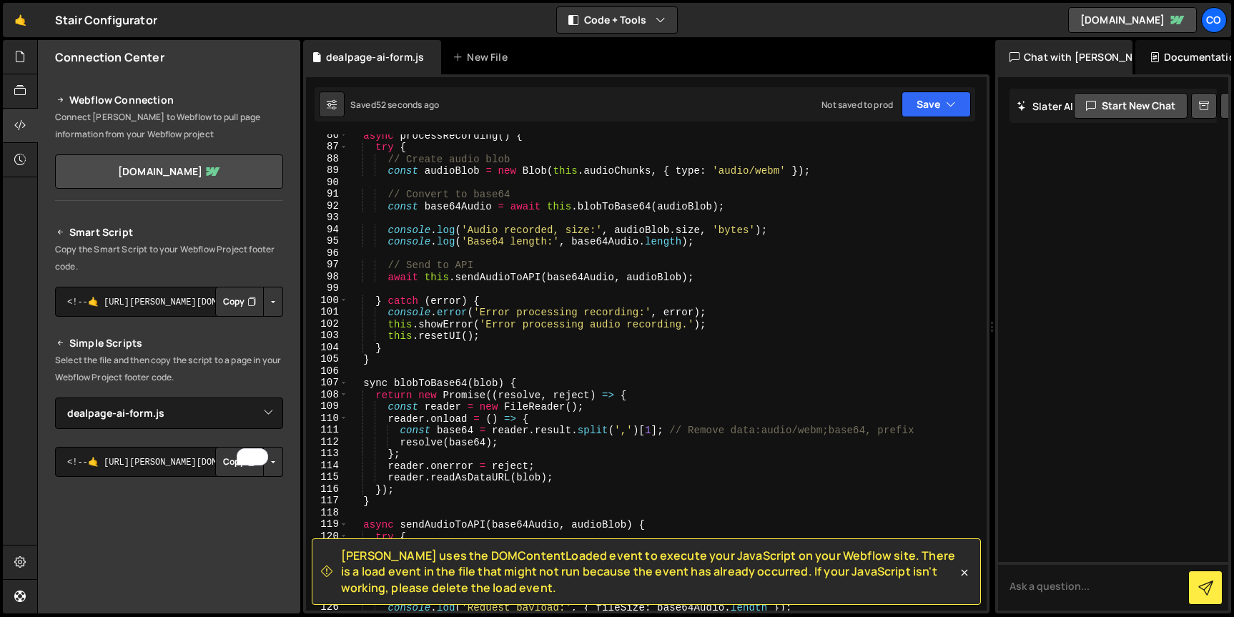
click at [362, 385] on div "async processRecording ( ) { try { // Create audio blob const audioBlob = new B…" at bounding box center [664, 379] width 633 height 500
click at [673, 340] on div "async processRecording ( ) { try { // Create audio blob const audioBlob = new B…" at bounding box center [664, 379] width 633 height 500
click at [931, 113] on button "Save" at bounding box center [936, 105] width 69 height 26
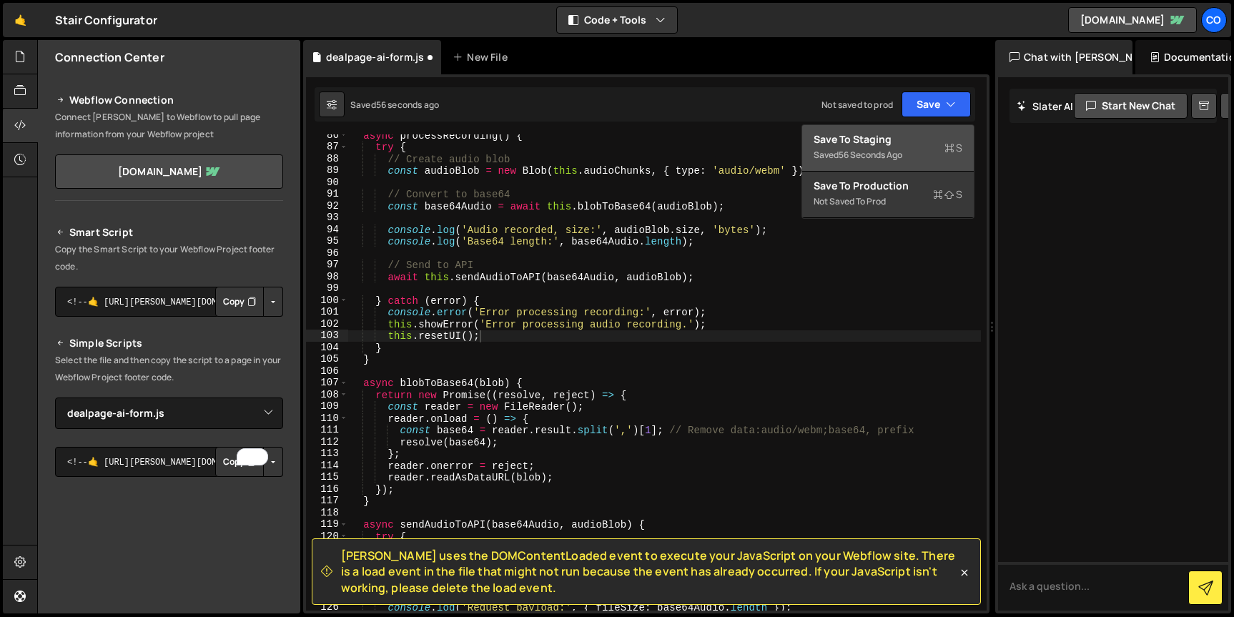
click at [886, 152] on div "56 seconds ago" at bounding box center [871, 155] width 64 height 12
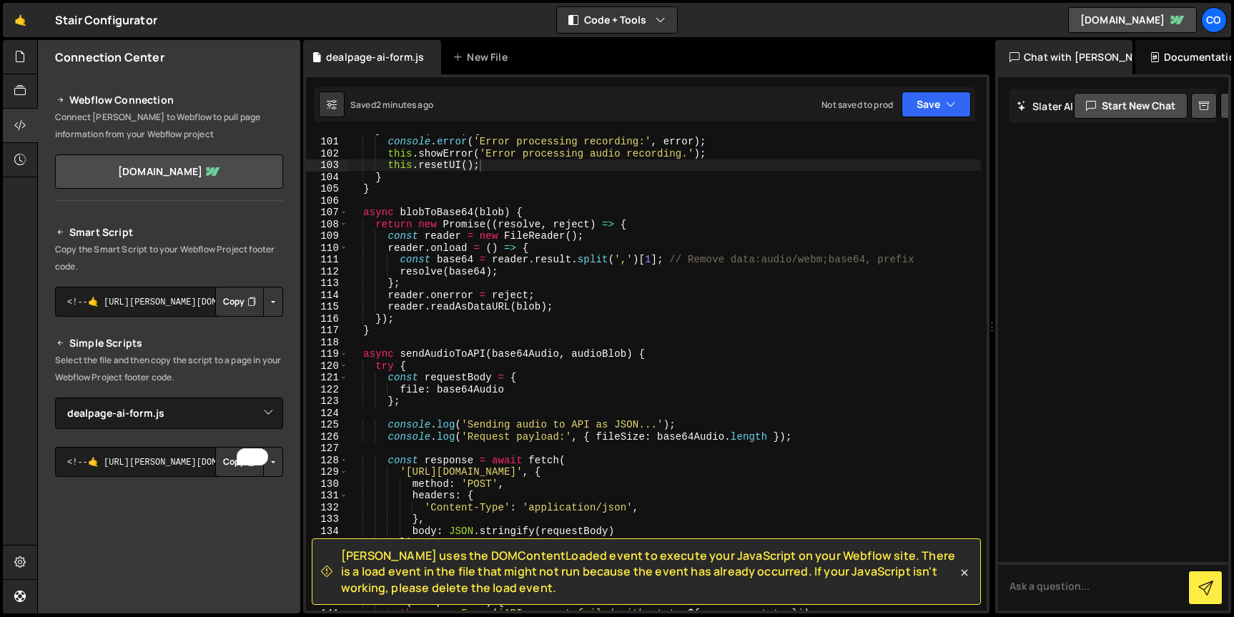
scroll to position [1330, 0]
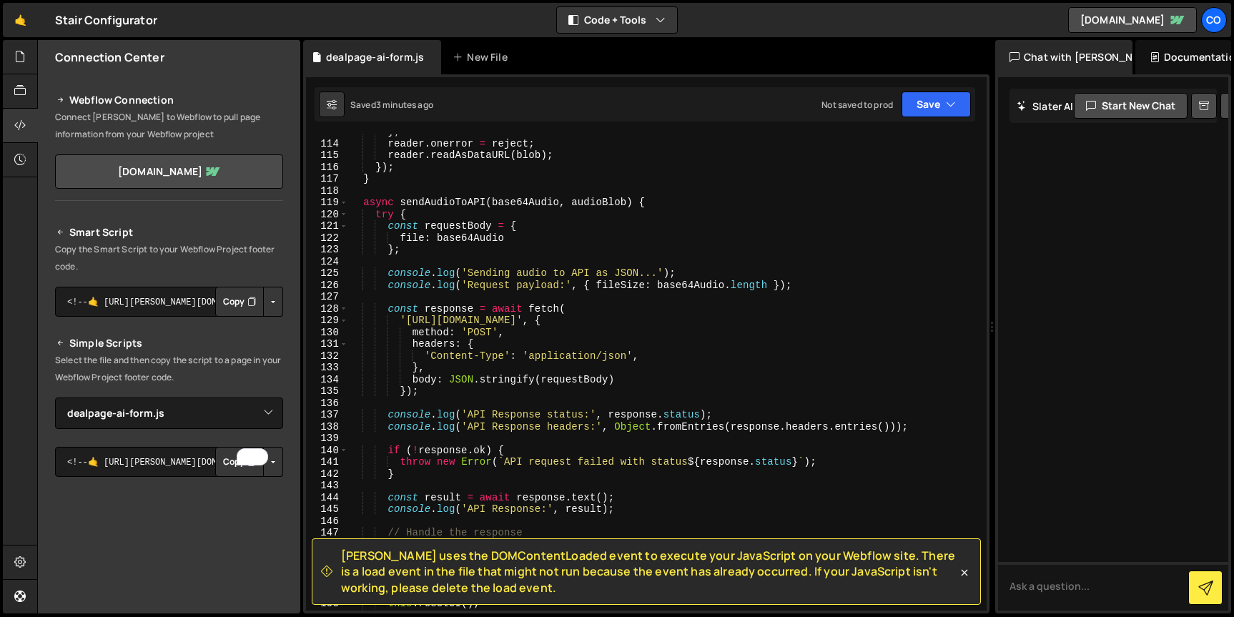
click at [480, 335] on div "} ; reader . onerror = reject ; reader . readAsDataURL ( blob ) ; }) ; } async …" at bounding box center [664, 376] width 633 height 500
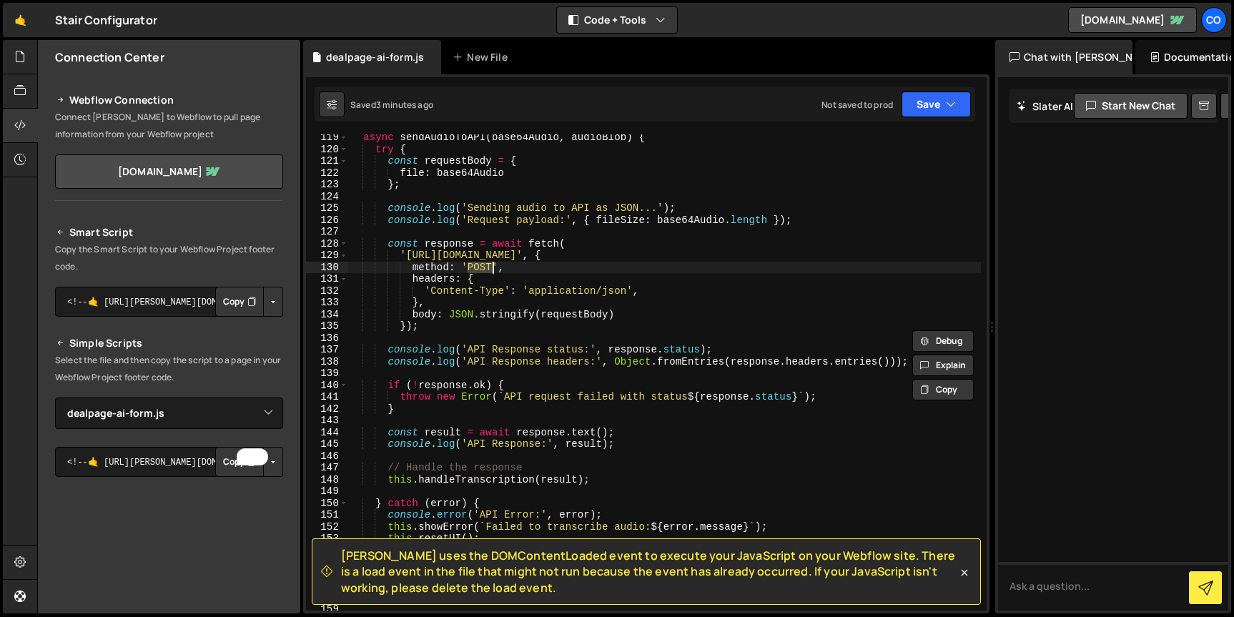
scroll to position [1383, 0]
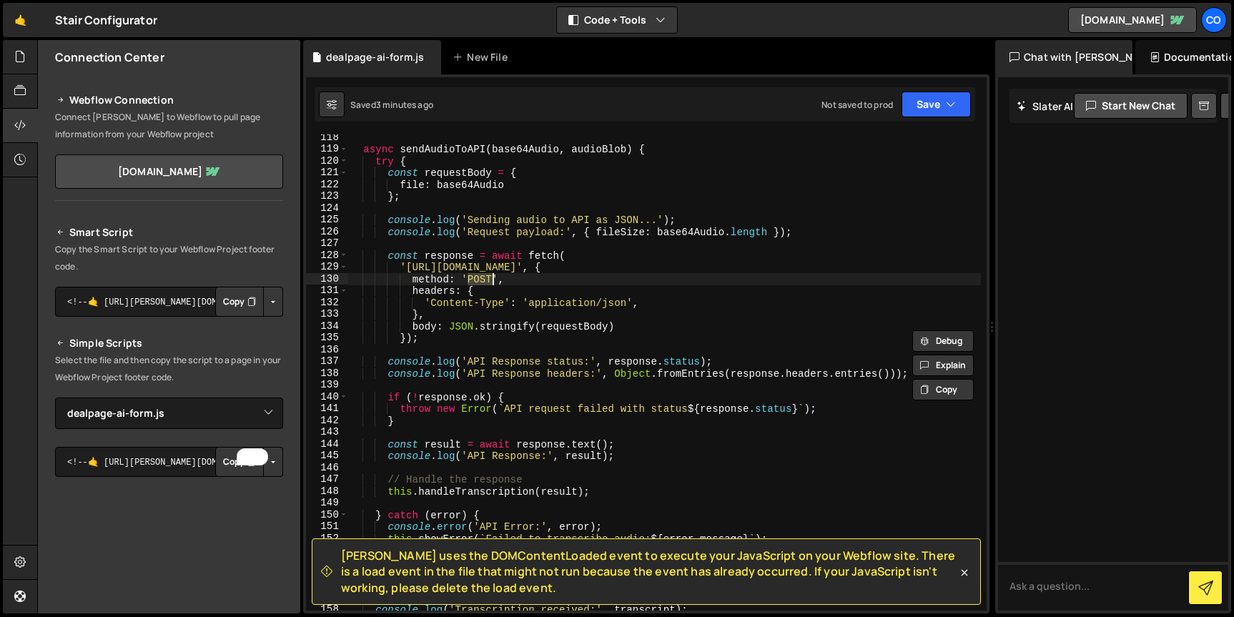
click at [578, 331] on div "async sendAudioToAPI ( base64Audio , audioBlob ) { try { const requestBody = { …" at bounding box center [664, 382] width 633 height 500
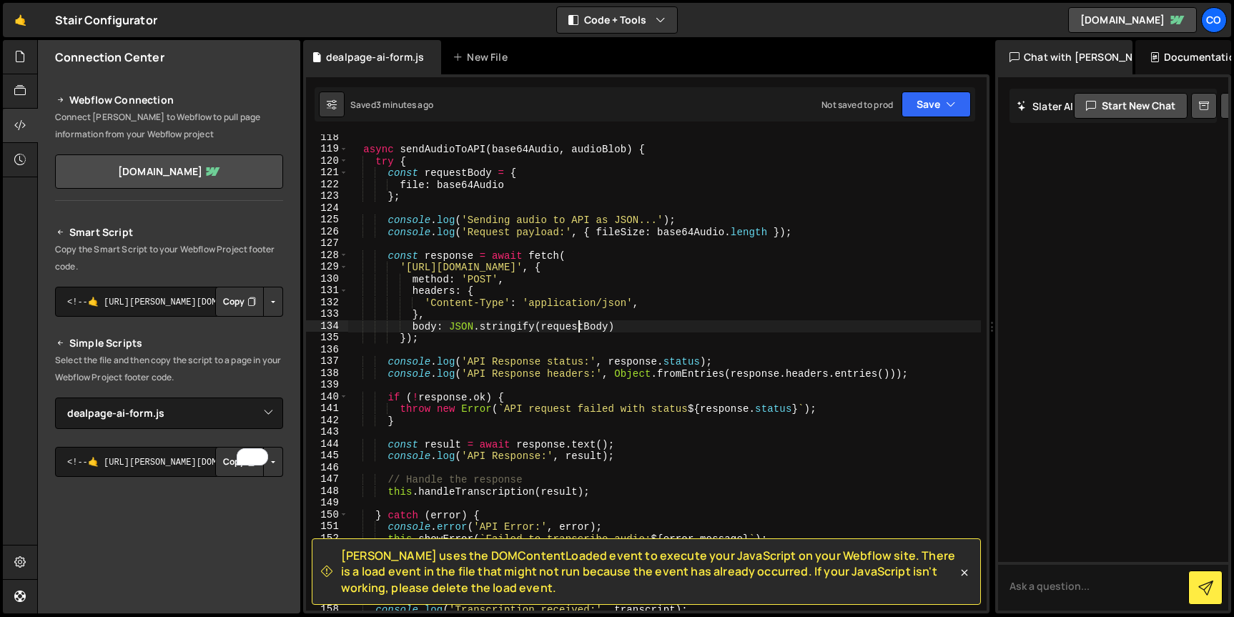
click at [578, 331] on div "async sendAudioToAPI ( base64Audio , audioBlob ) { try { const requestBody = { …" at bounding box center [664, 382] width 633 height 500
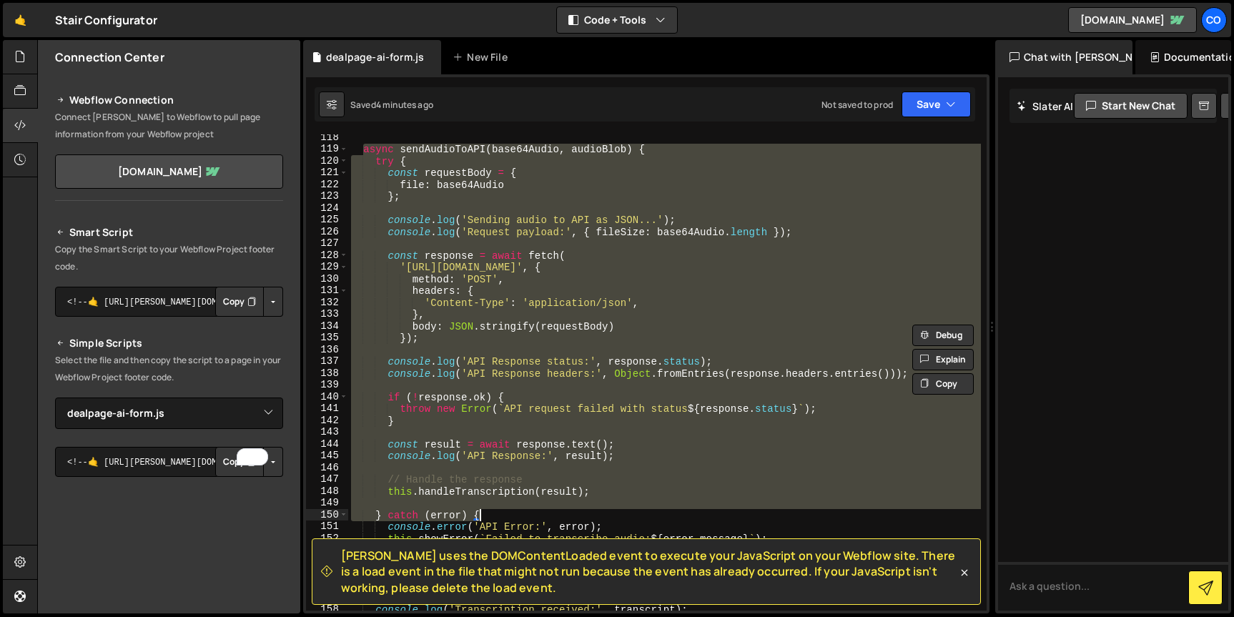
drag, startPoint x: 366, startPoint y: 152, endPoint x: 510, endPoint y: 516, distance: 392.2
click at [510, 516] on div "async sendAudioToAPI ( base64Audio , audioBlob ) { try { const requestBody = { …" at bounding box center [664, 382] width 633 height 500
click at [451, 323] on div "async sendAudioToAPI ( base64Audio , audioBlob ) { try { const requestBody = { …" at bounding box center [664, 372] width 633 height 476
type textarea "body: JSON.stringify(requestBody)"
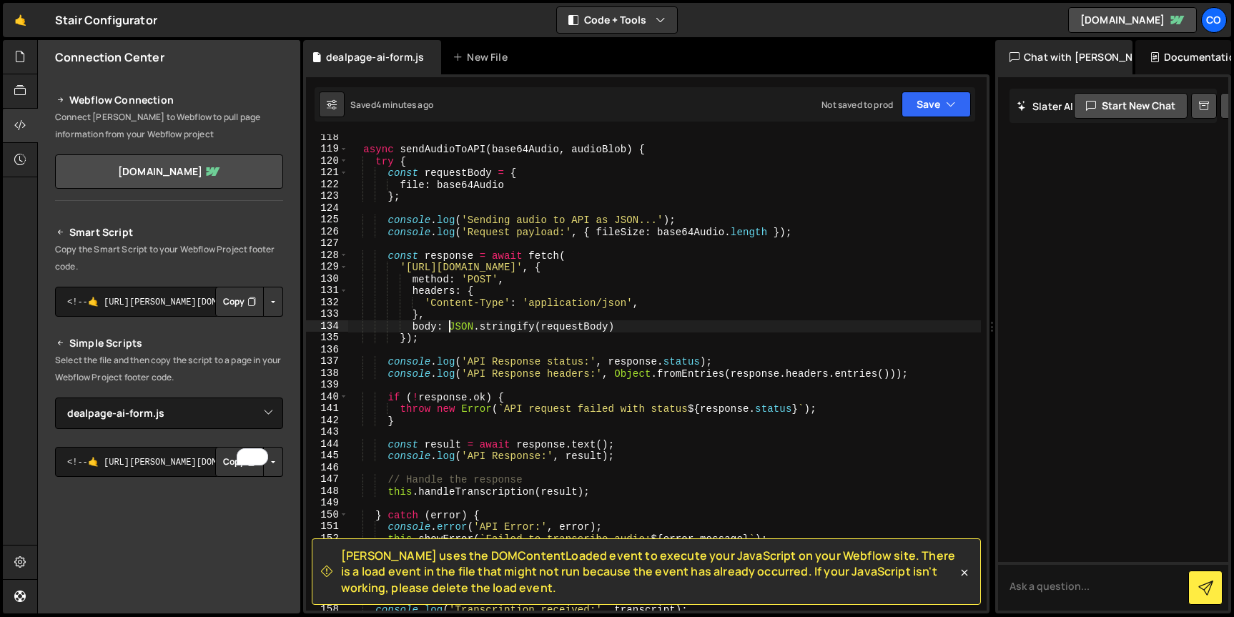
click at [494, 240] on div "async sendAudioToAPI ( base64Audio , audioBlob ) { try { const requestBody = { …" at bounding box center [664, 382] width 633 height 500
drag, startPoint x: 451, startPoint y: 325, endPoint x: 618, endPoint y: 327, distance: 167.3
click at [618, 327] on div "async sendAudioToAPI ( base64Audio , audioBlob ) { try { const requestBody = { …" at bounding box center [664, 382] width 633 height 500
click at [460, 247] on div "async sendAudioToAPI ( base64Audio , audioBlob ) { try { const requestBody = { …" at bounding box center [664, 382] width 633 height 500
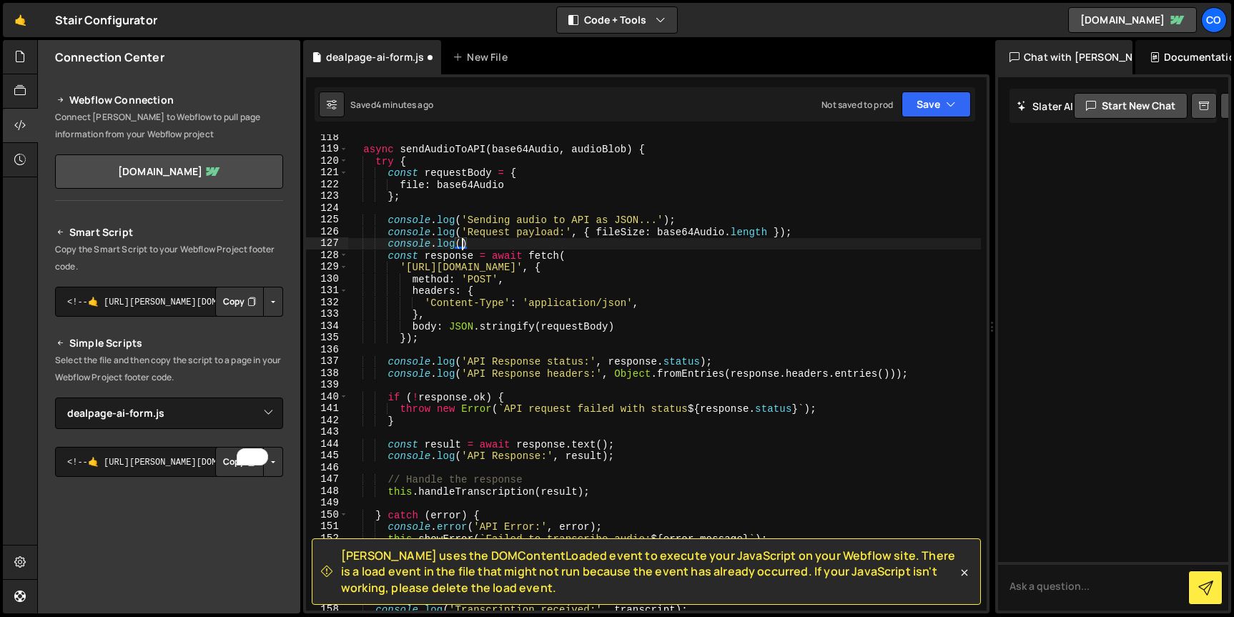
paste textarea "JSON.stringify(requestBody)"
click at [463, 246] on div "async sendAudioToAPI ( base64Audio , audioBlob ) { try { const requestBody = { …" at bounding box center [664, 382] width 633 height 500
click at [572, 243] on div "async sendAudioToAPI ( base64Audio , audioBlob ) { try { const requestBody = { …" at bounding box center [664, 382] width 633 height 500
click at [915, 98] on button "Save" at bounding box center [936, 105] width 69 height 26
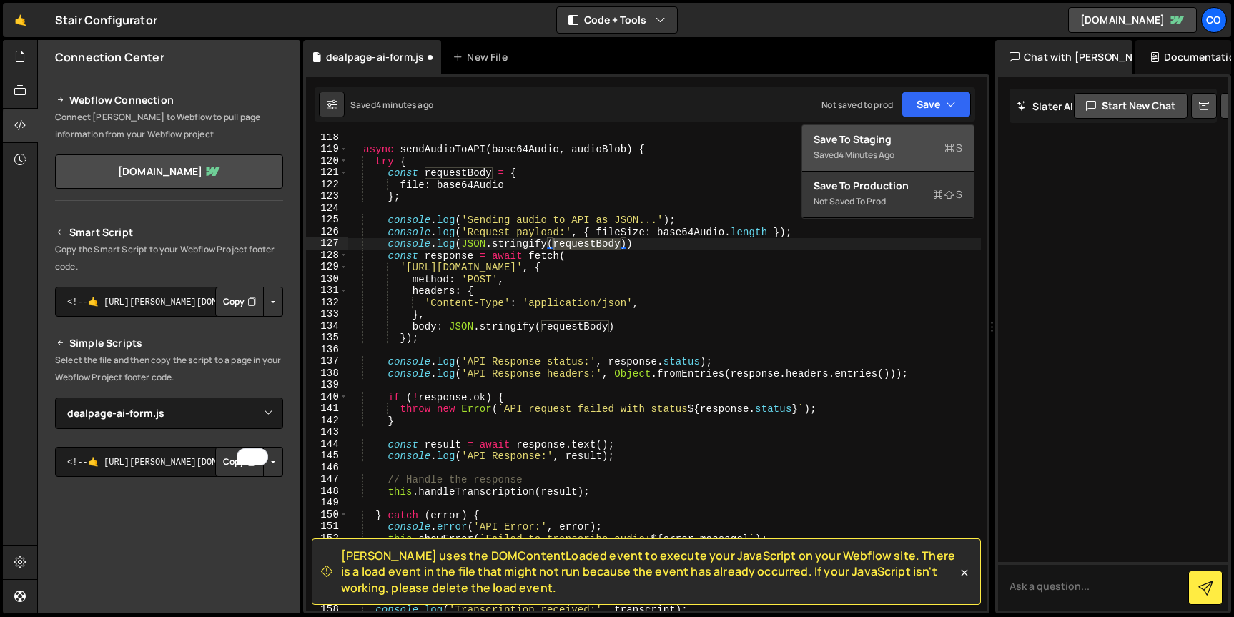
click at [889, 151] on div "4 minutes ago" at bounding box center [867, 155] width 56 height 12
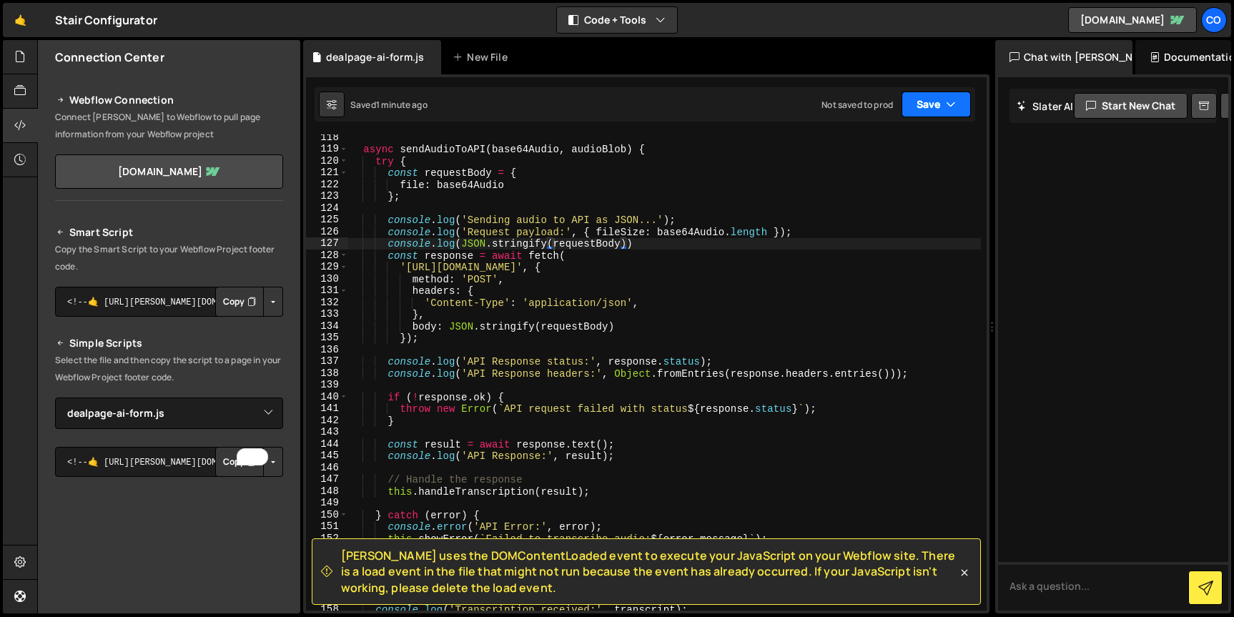
click at [933, 106] on button "Save" at bounding box center [936, 105] width 69 height 26
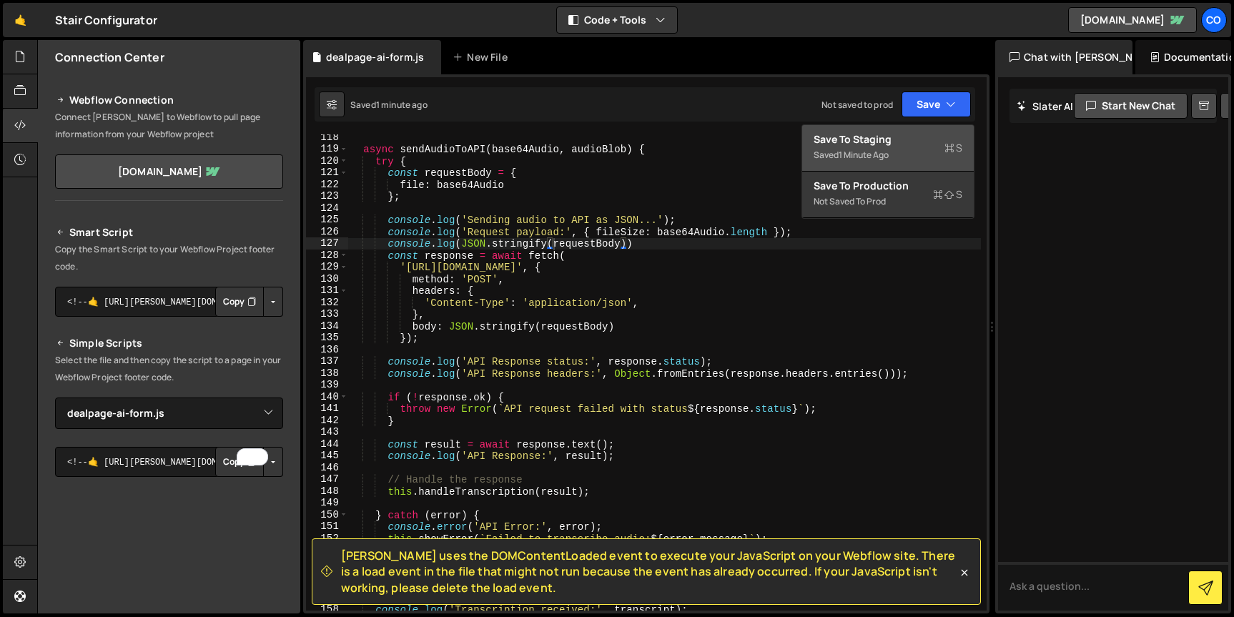
click at [894, 138] on div "Save to Staging S" at bounding box center [888, 139] width 149 height 14
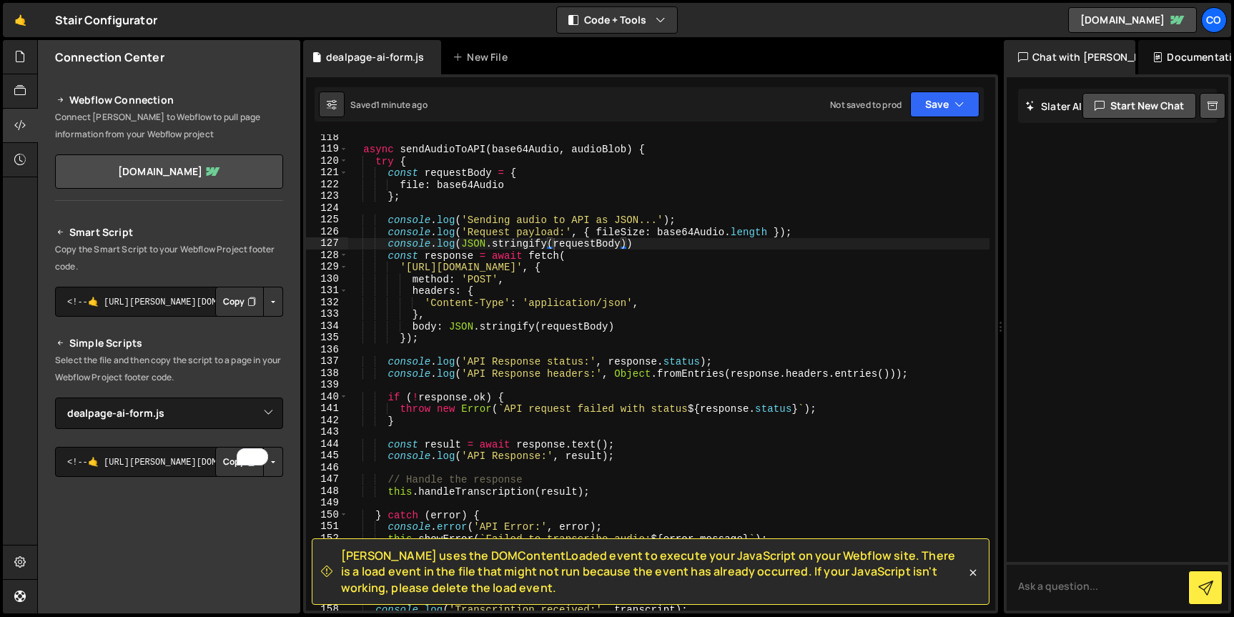
drag, startPoint x: 990, startPoint y: 146, endPoint x: 1049, endPoint y: 146, distance: 58.6
click at [1049, 146] on div "Files New File Javascript files 0 Airline.js 0 0 aviator-earning.js 0 0 deal-pa…" at bounding box center [635, 327] width 1197 height 574
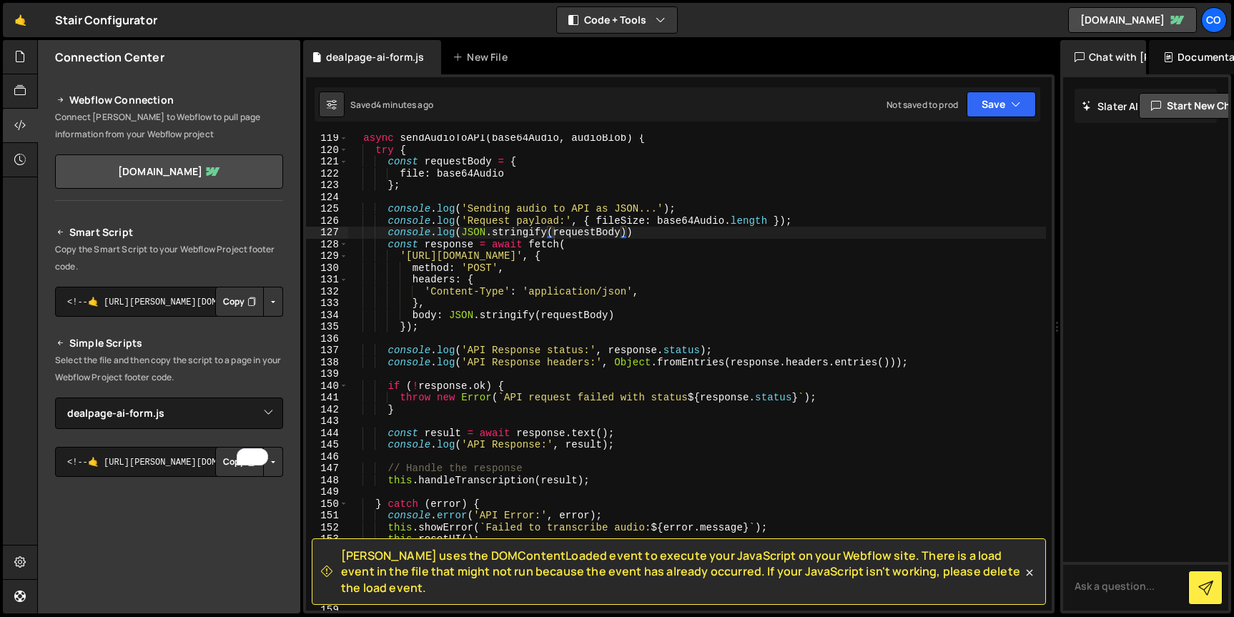
scroll to position [1375, 0]
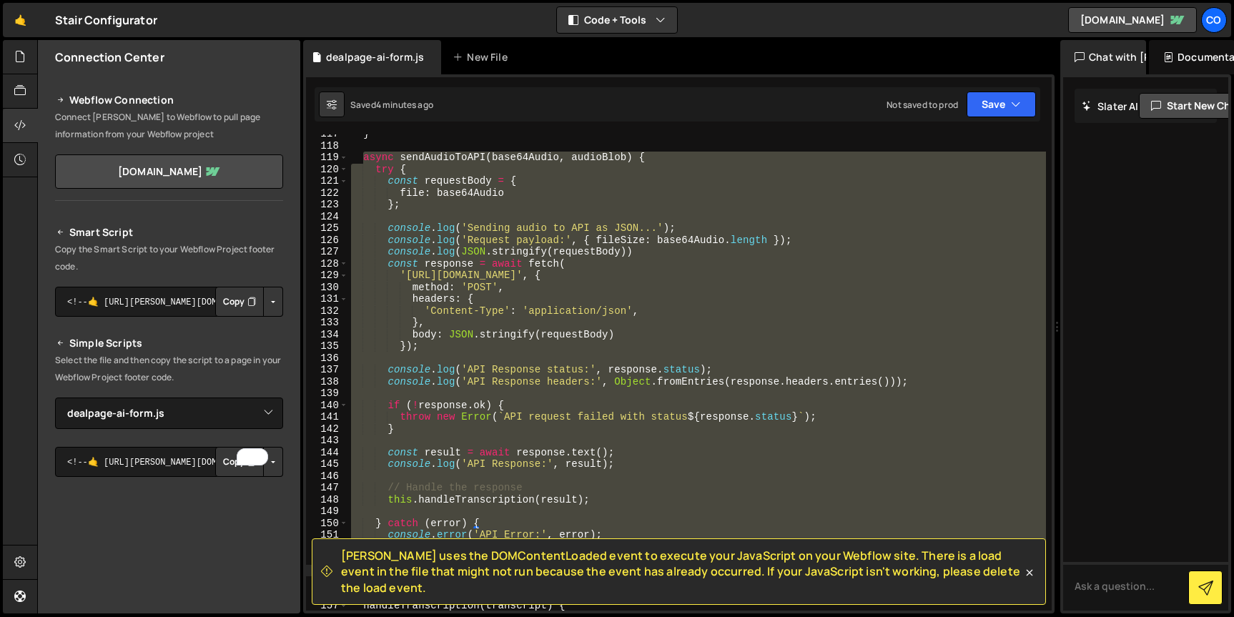
drag, startPoint x: 363, startPoint y: 160, endPoint x: 510, endPoint y: 565, distance: 430.6
click at [510, 77] on div "Slater uses the DOMContentLoaded event to execute your JavaScript on your Webfl…" at bounding box center [679, 77] width 746 height 0
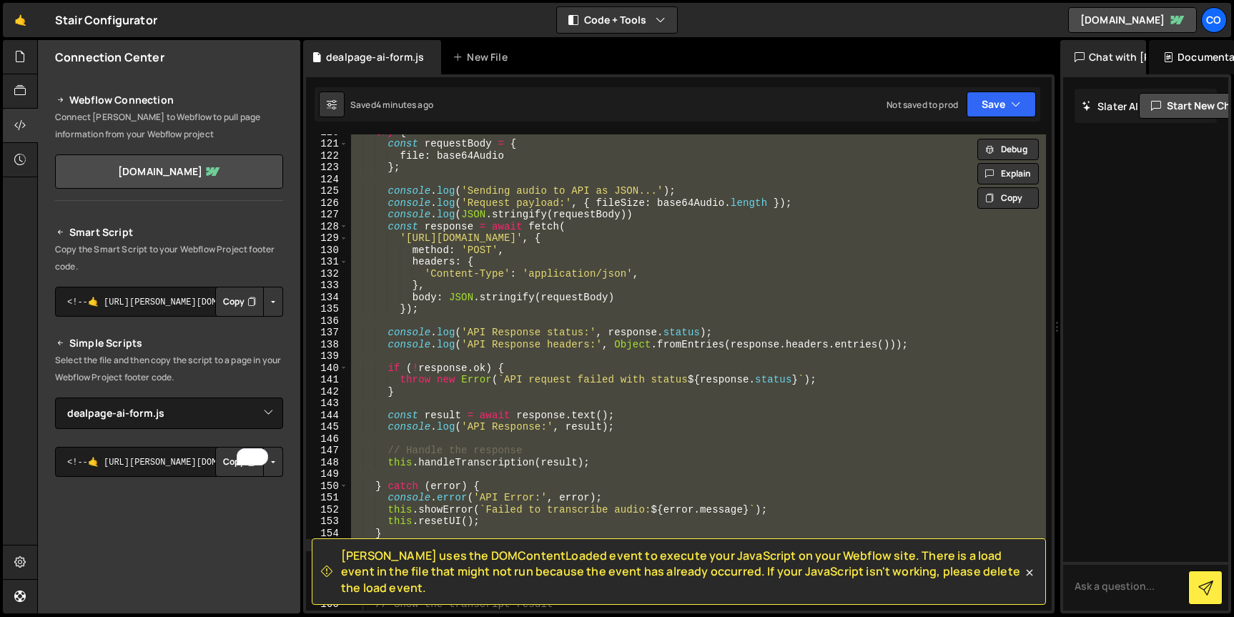
scroll to position [1363, 0]
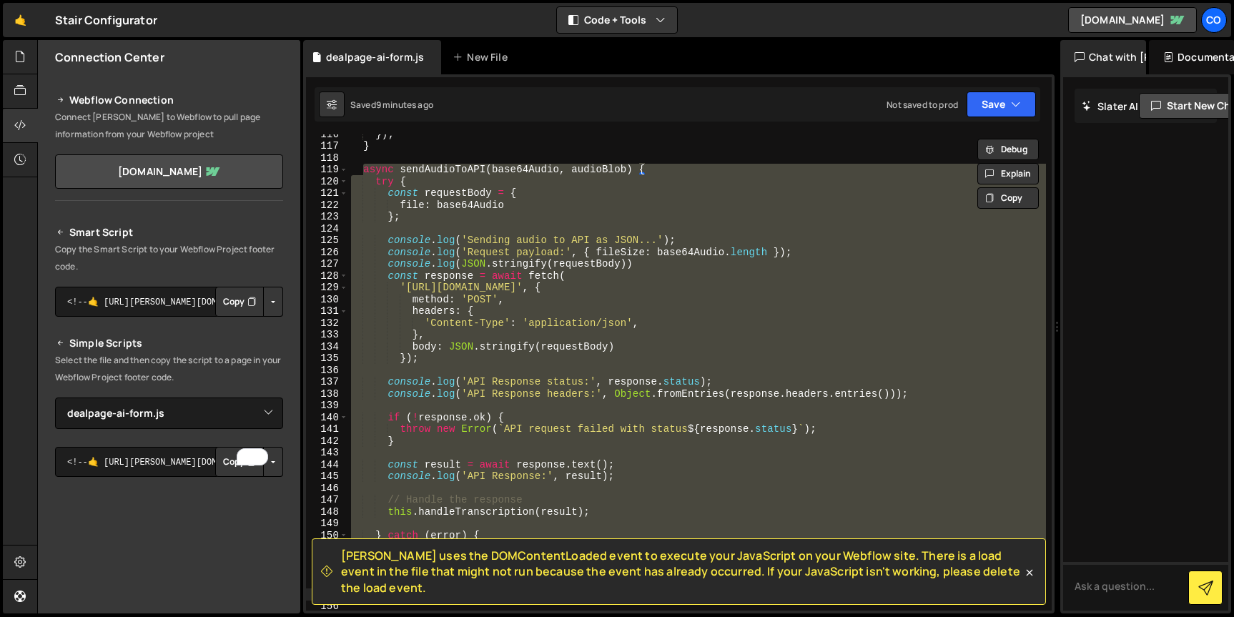
click at [534, 330] on div "}) ; } async sendAudioToAPI ( base64Audio , audioBlob ) { try { const requestBo…" at bounding box center [697, 372] width 698 height 476
type textarea "},"
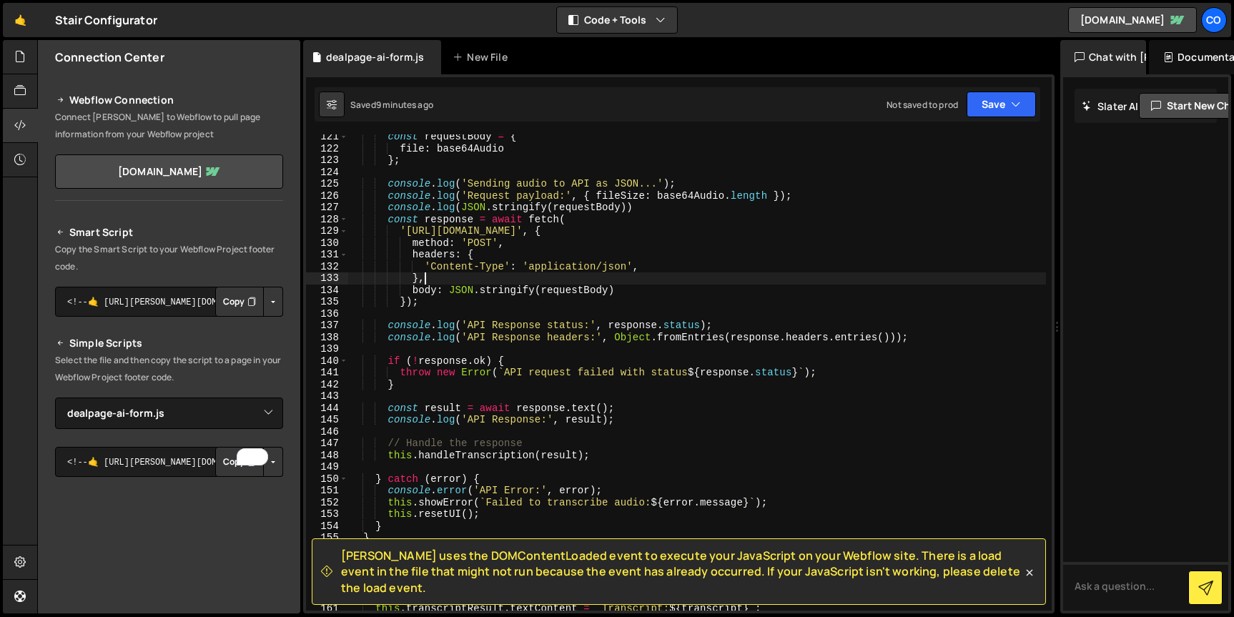
scroll to position [1419, 0]
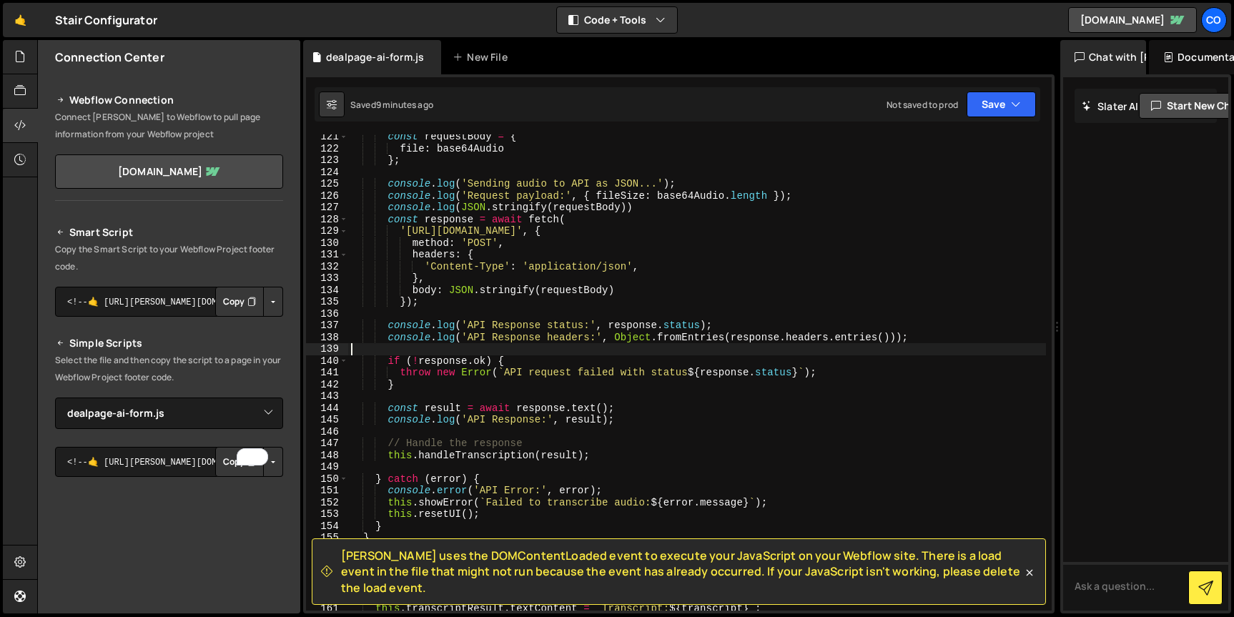
click at [407, 349] on div "const requestBody = { file : base64Audio } ; console . log ( 'Sending audio to …" at bounding box center [697, 381] width 698 height 500
paste textarea "console.error('API Error response body:', responseBody);"
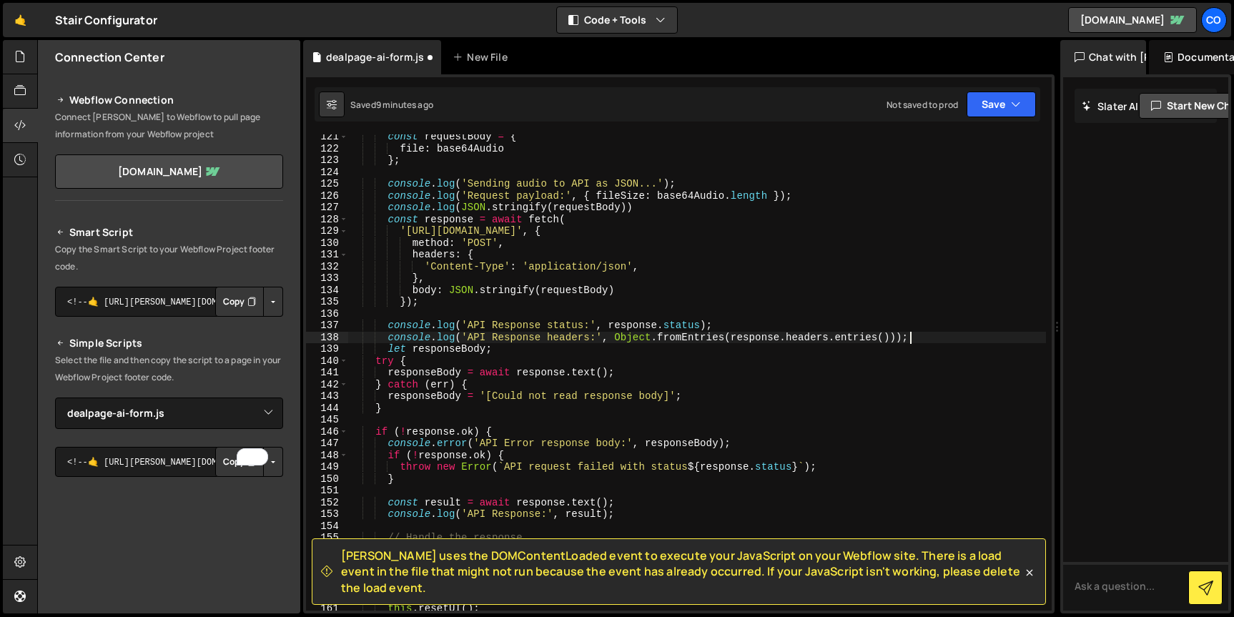
click at [914, 340] on div "const requestBody = { file : base64Audio } ; console . log ( 'Sending audio to …" at bounding box center [697, 381] width 698 height 500
type textarea "console.log('API Response headers:', Object.fromEntries(response.headers.entrie…"
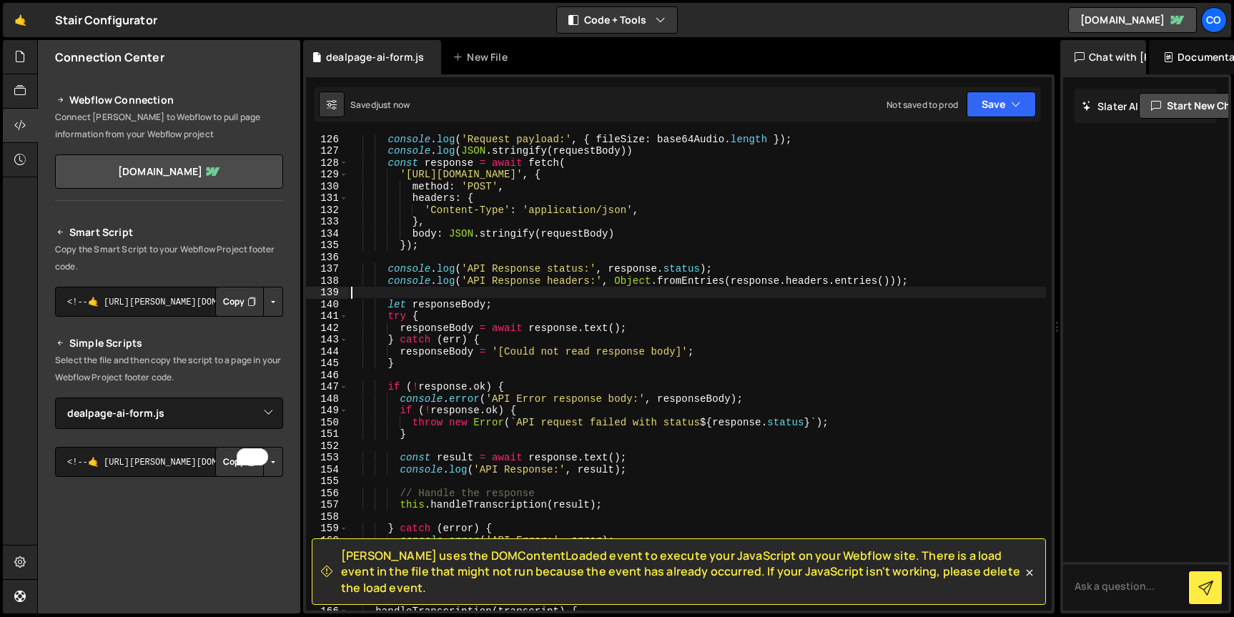
scroll to position [1477, 0]
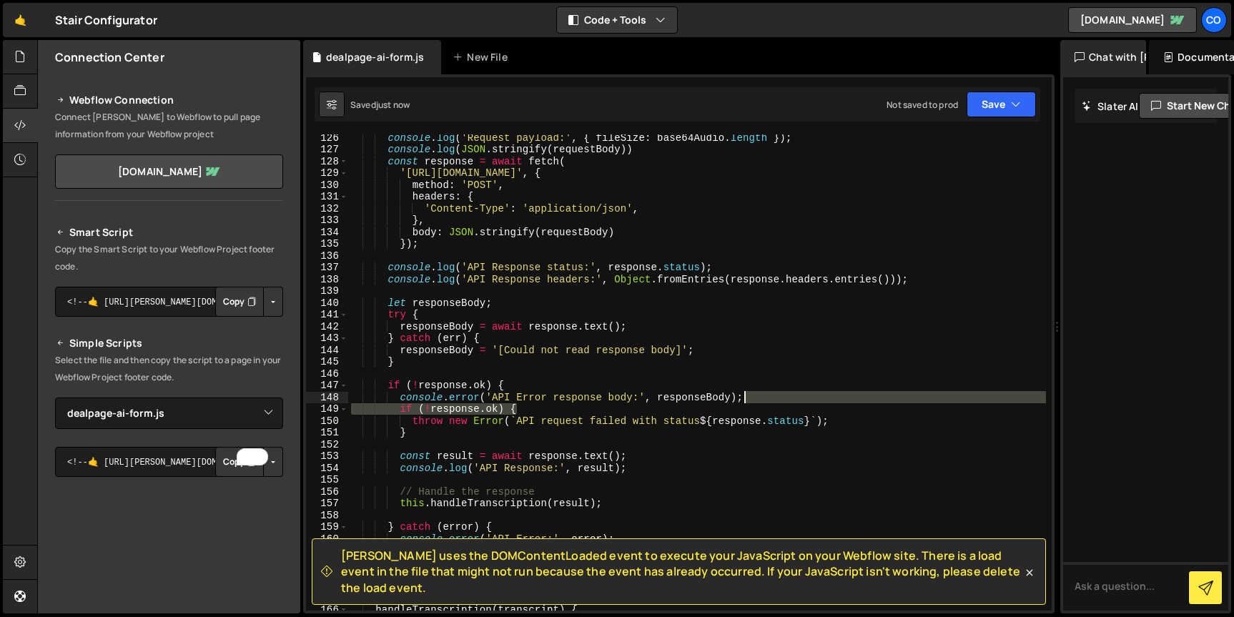
drag, startPoint x: 543, startPoint y: 414, endPoint x: 751, endPoint y: 398, distance: 209.4
click at [751, 398] on div "console . log ( 'Request payload:' , { fileSize : base64Audio . length }) ; con…" at bounding box center [697, 382] width 698 height 500
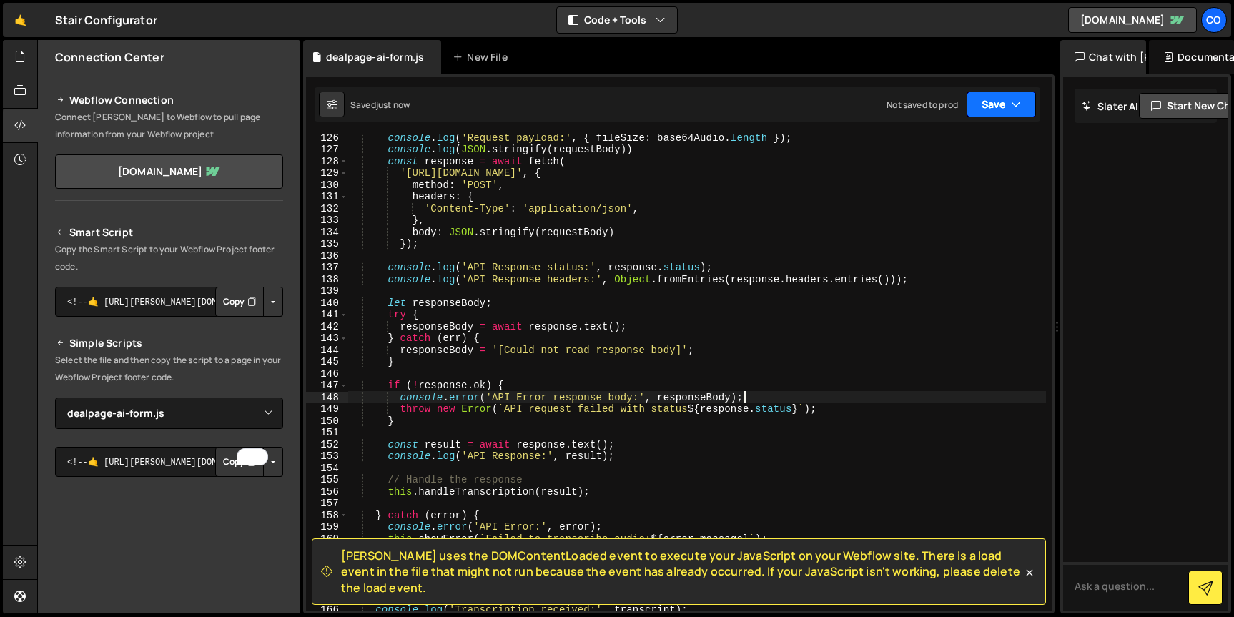
type textarea "console.error('API Error response body:', responseBody);"
click at [992, 114] on button "Save" at bounding box center [1001, 105] width 69 height 26
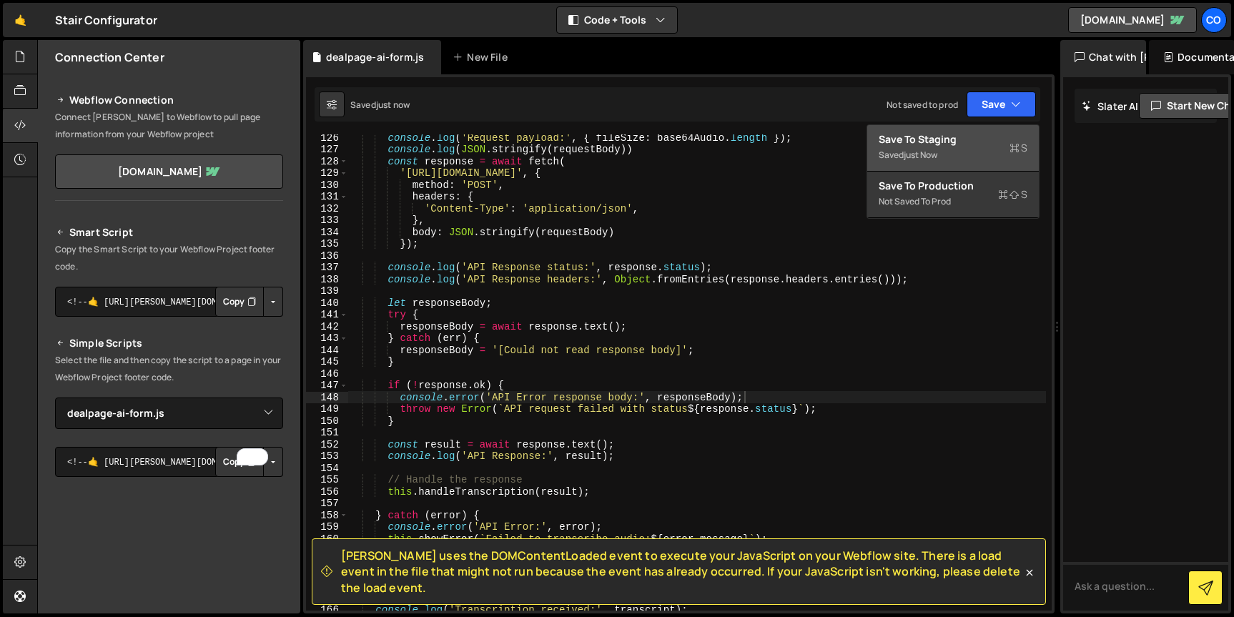
click at [942, 139] on div "Save to Staging S" at bounding box center [953, 139] width 149 height 14
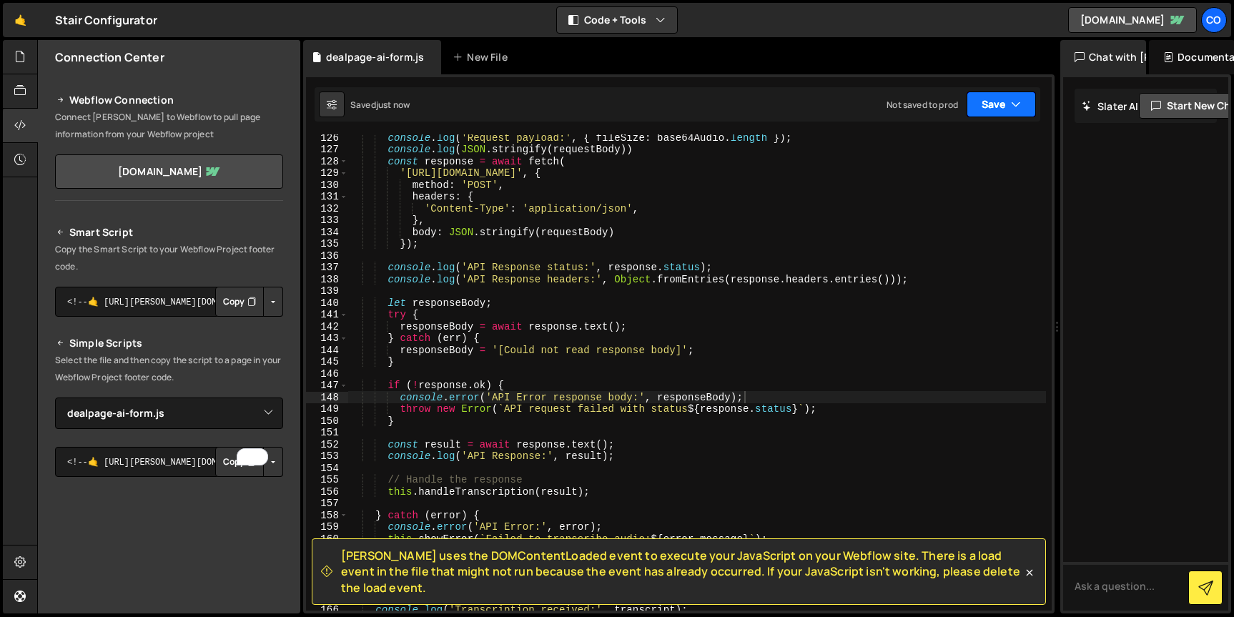
click at [1006, 105] on button "Save" at bounding box center [1001, 105] width 69 height 26
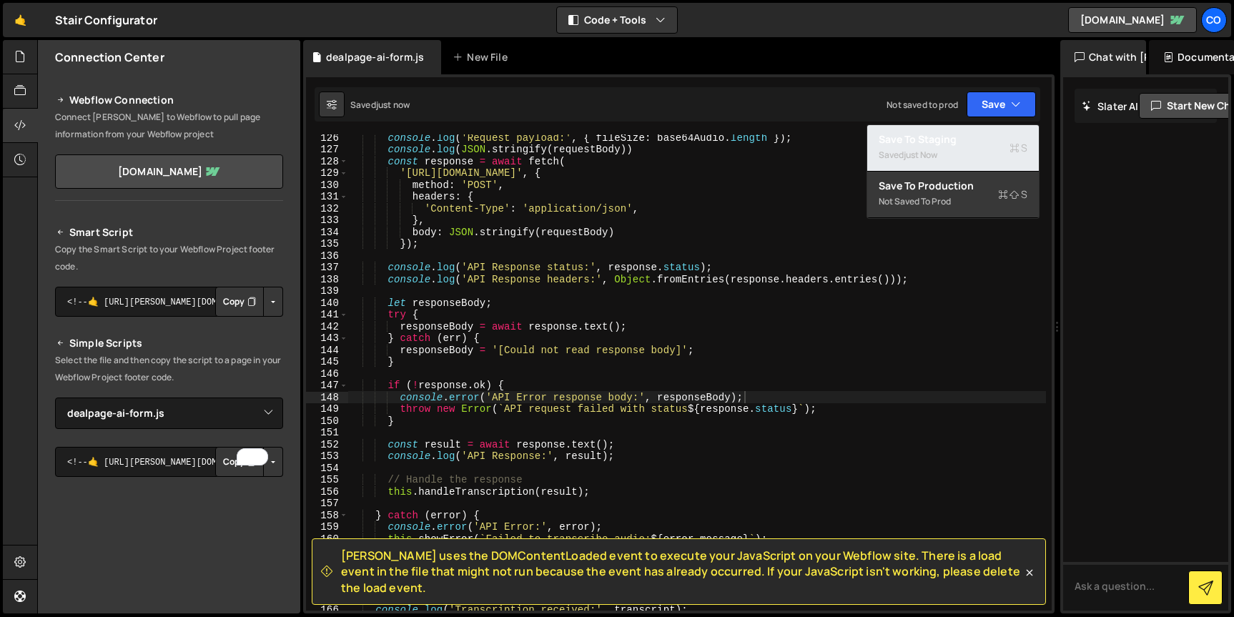
click at [944, 147] on div "Saved just now" at bounding box center [953, 155] width 149 height 17
